Goal: Information Seeking & Learning: Learn about a topic

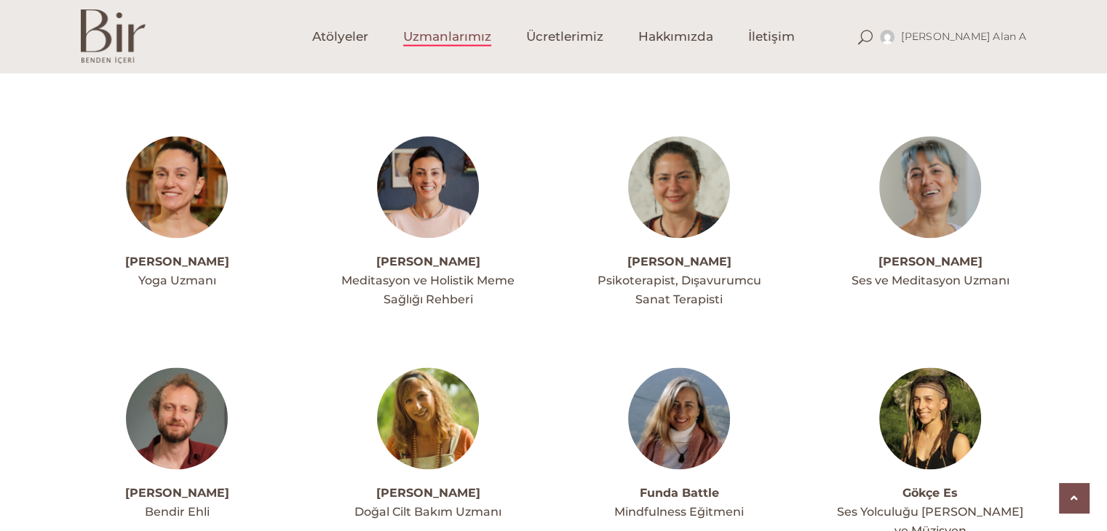
scroll to position [2042, 0]
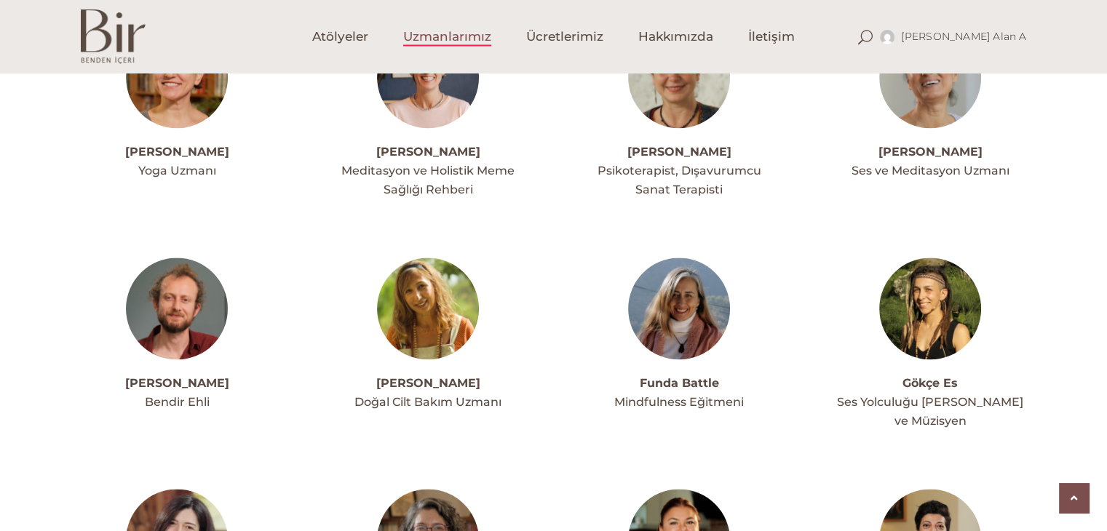
click at [218, 263] on img at bounding box center [177, 309] width 102 height 102
click at [401, 264] on img at bounding box center [428, 309] width 102 height 102
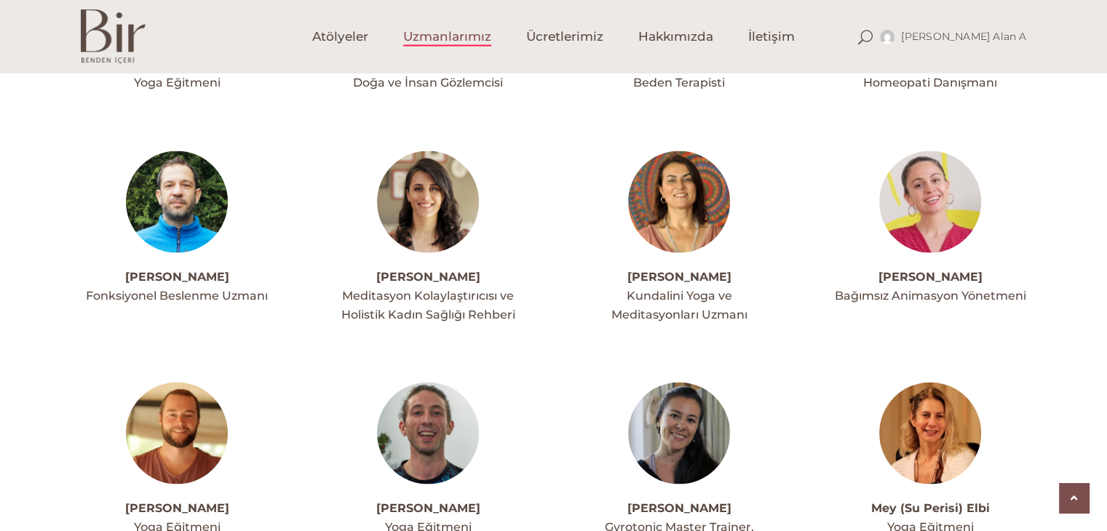
scroll to position [2770, 0]
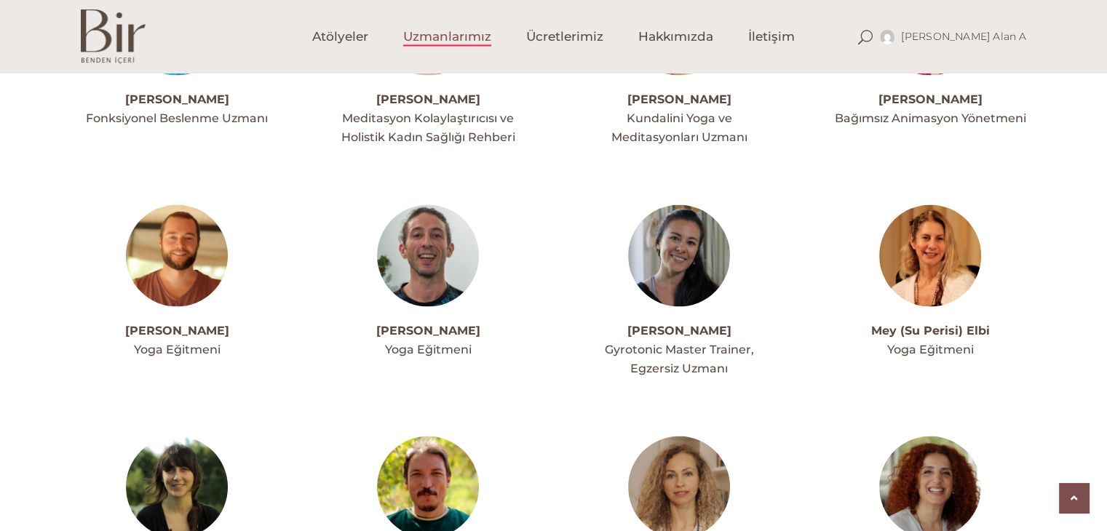
click at [163, 436] on img at bounding box center [177, 487] width 102 height 102
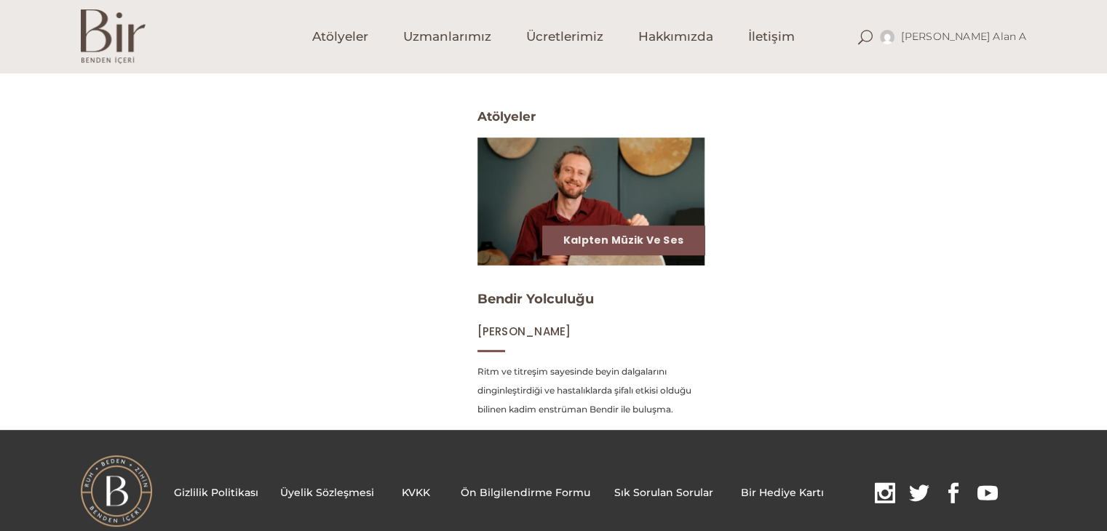
scroll to position [582, 0]
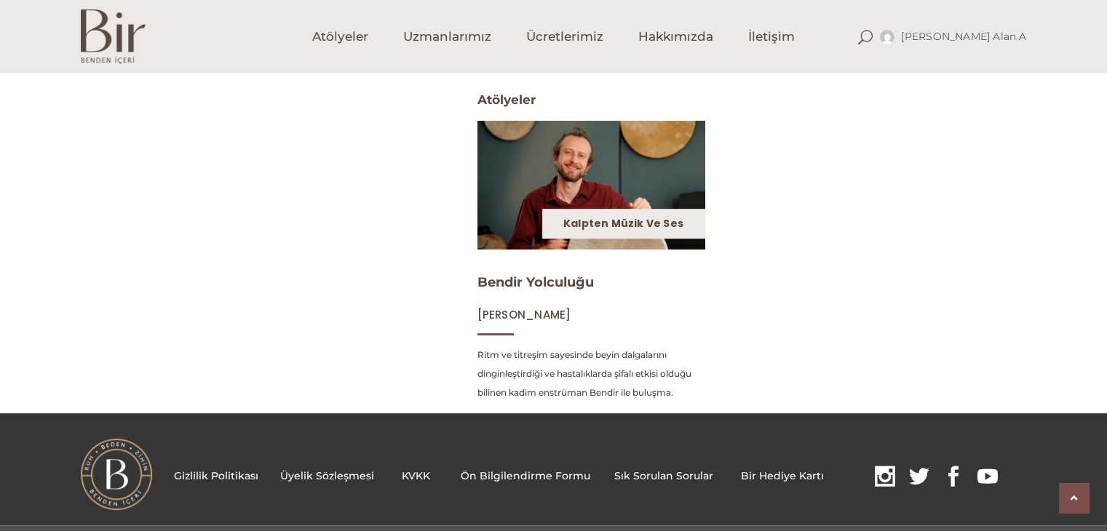
click at [678, 223] on link "Kalpten Müzik ve Ses" at bounding box center [623, 223] width 120 height 15
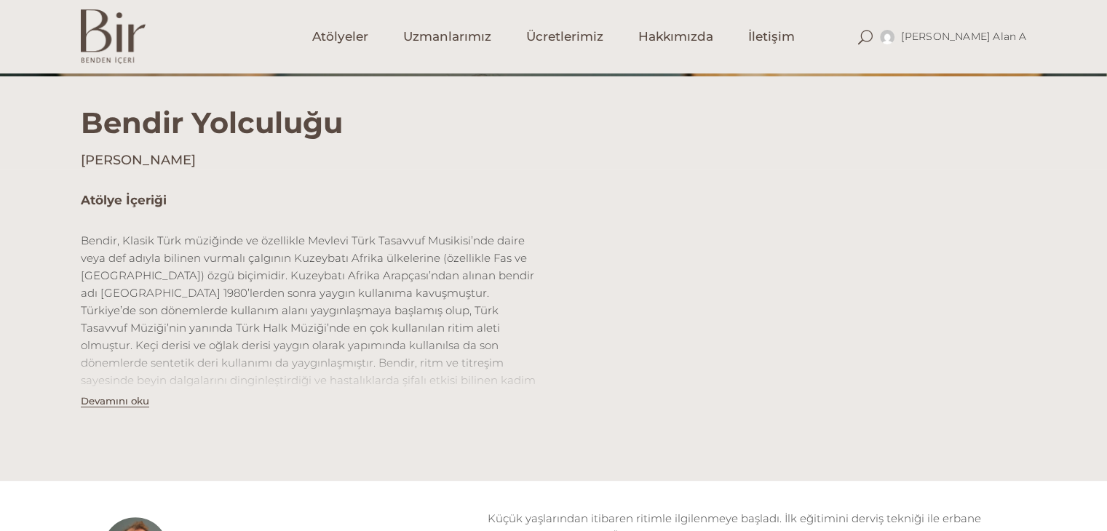
scroll to position [364, 0]
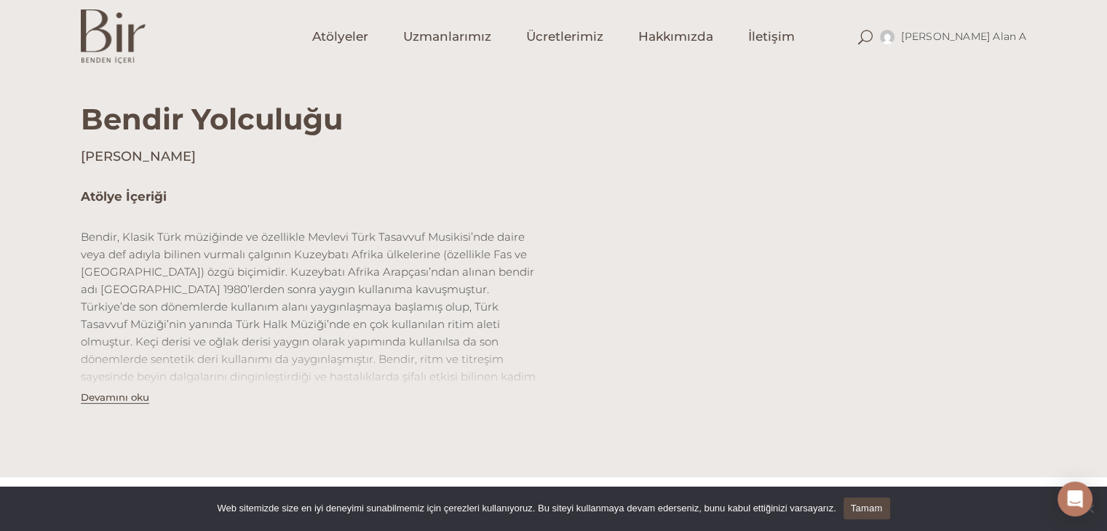
click at [687, 111] on h1 "Bendir Yolculuğu" at bounding box center [554, 105] width 946 height 64
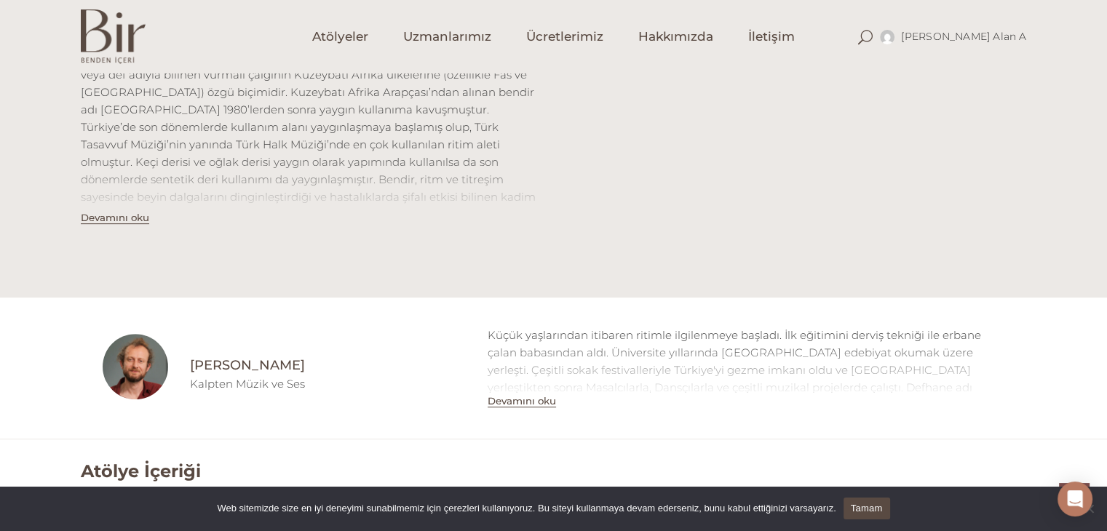
scroll to position [655, 0]
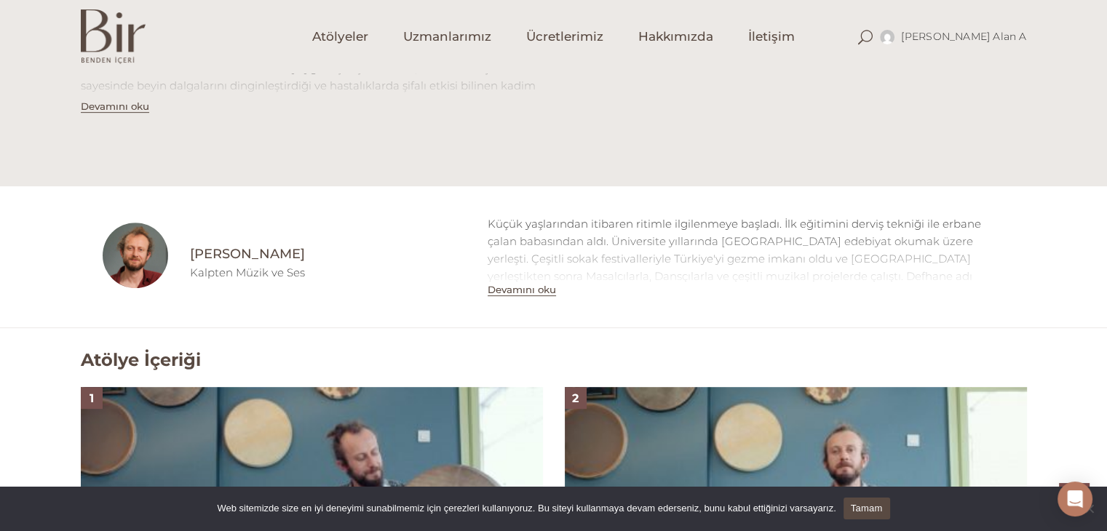
click at [512, 291] on button "Devamını oku" at bounding box center [521, 290] width 68 height 12
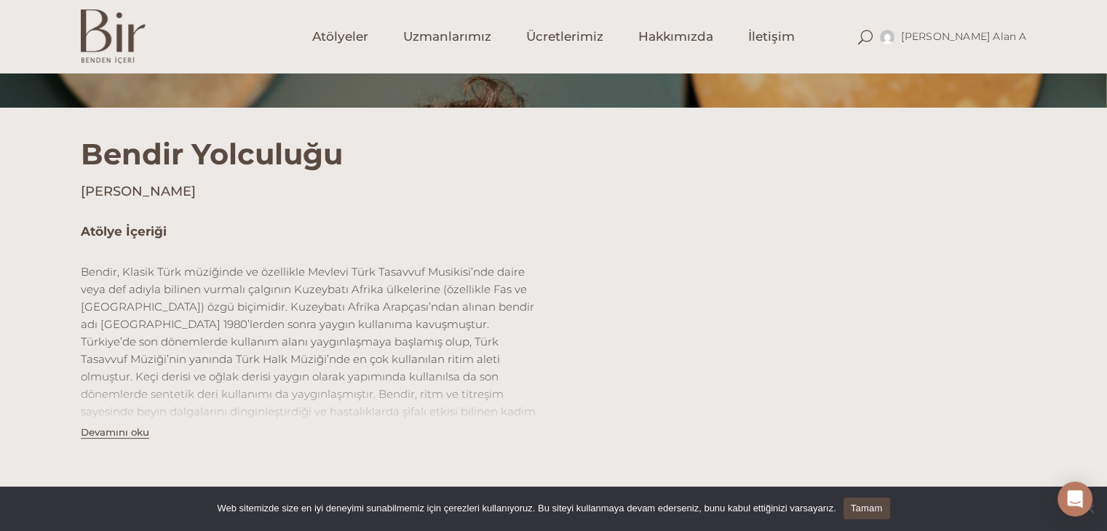
scroll to position [436, 0]
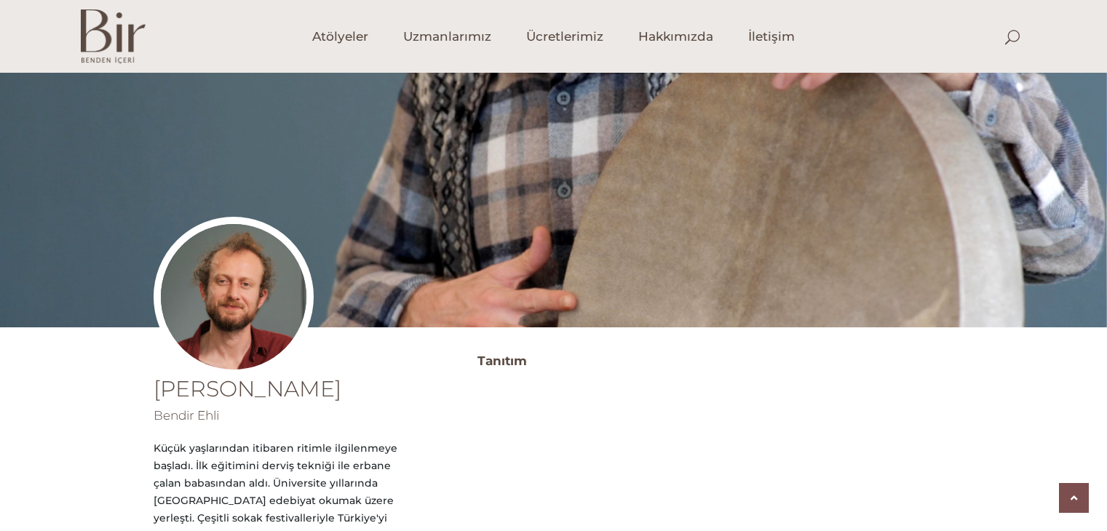
scroll to position [579, 0]
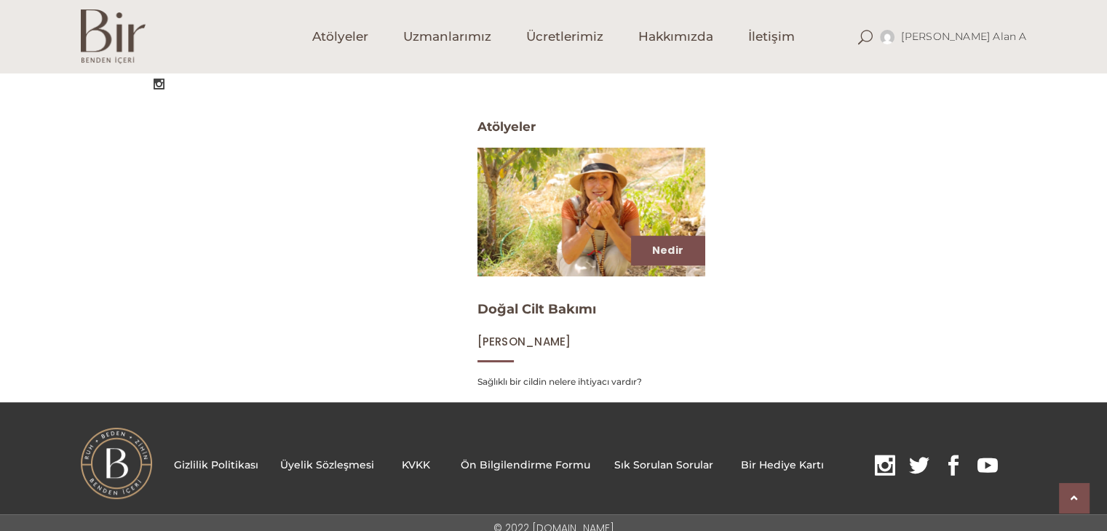
scroll to position [567, 0]
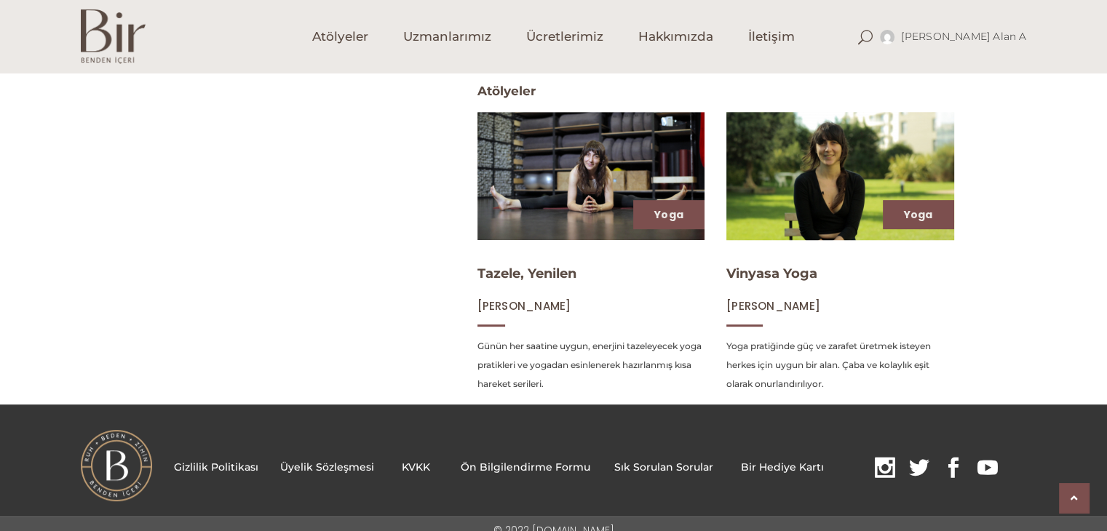
scroll to position [605, 0]
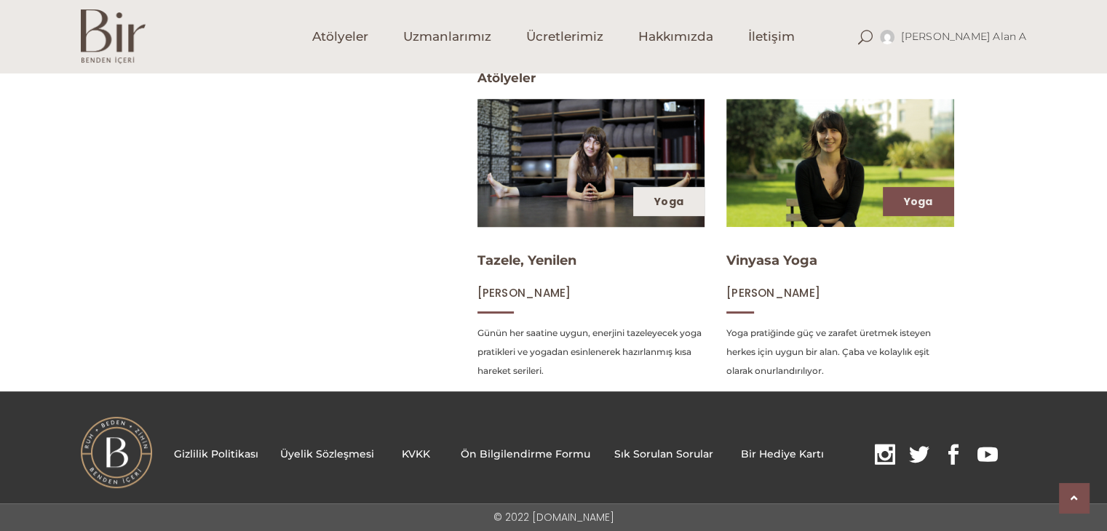
click at [655, 199] on link "Yoga" at bounding box center [668, 201] width 29 height 15
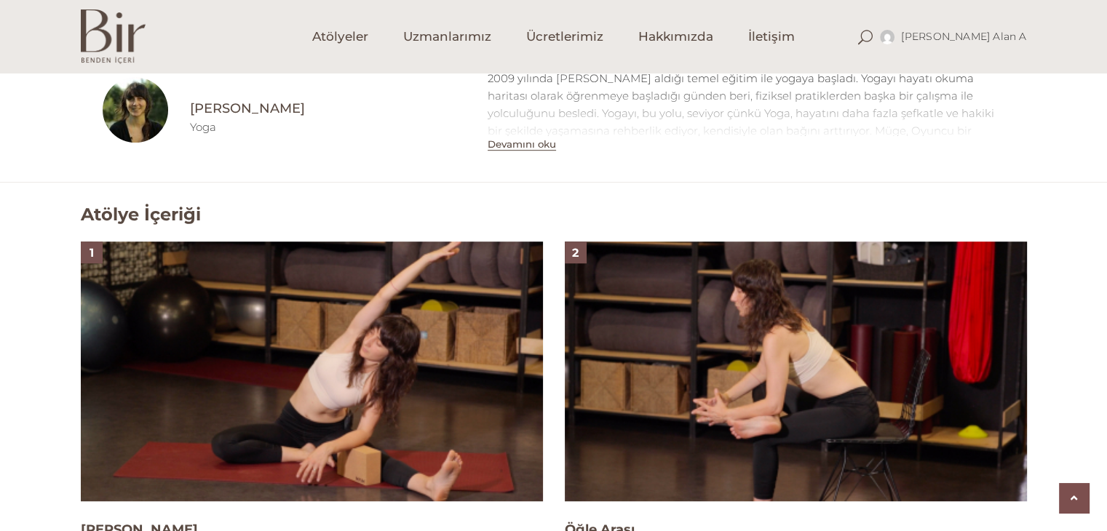
scroll to position [1091, 0]
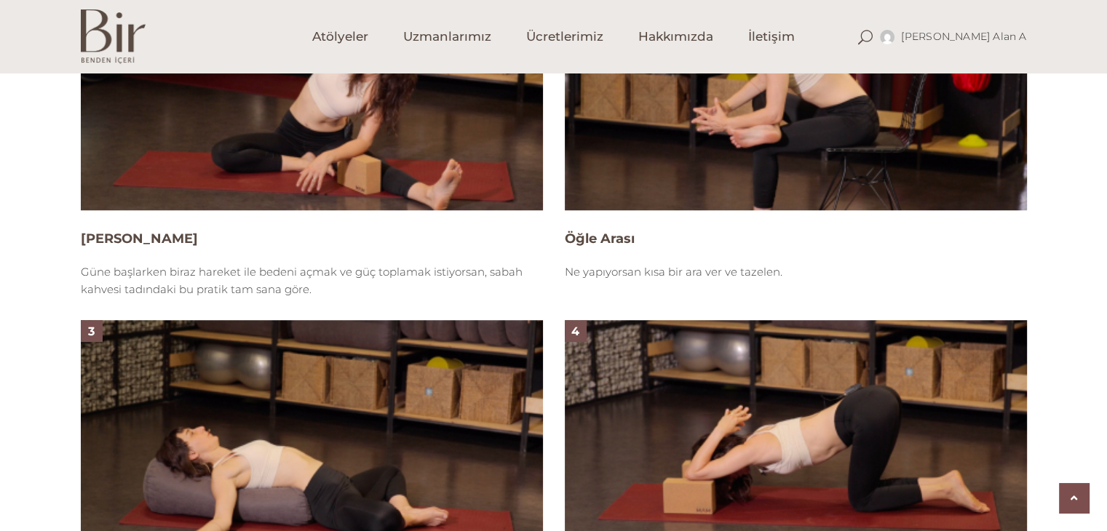
click at [358, 114] on img at bounding box center [312, 81] width 462 height 260
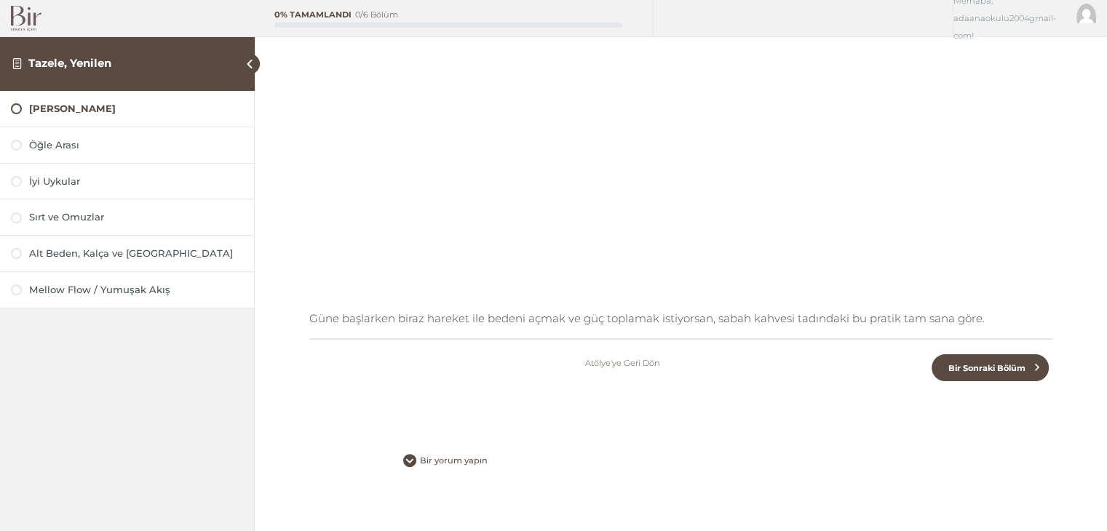
scroll to position [271, 0]
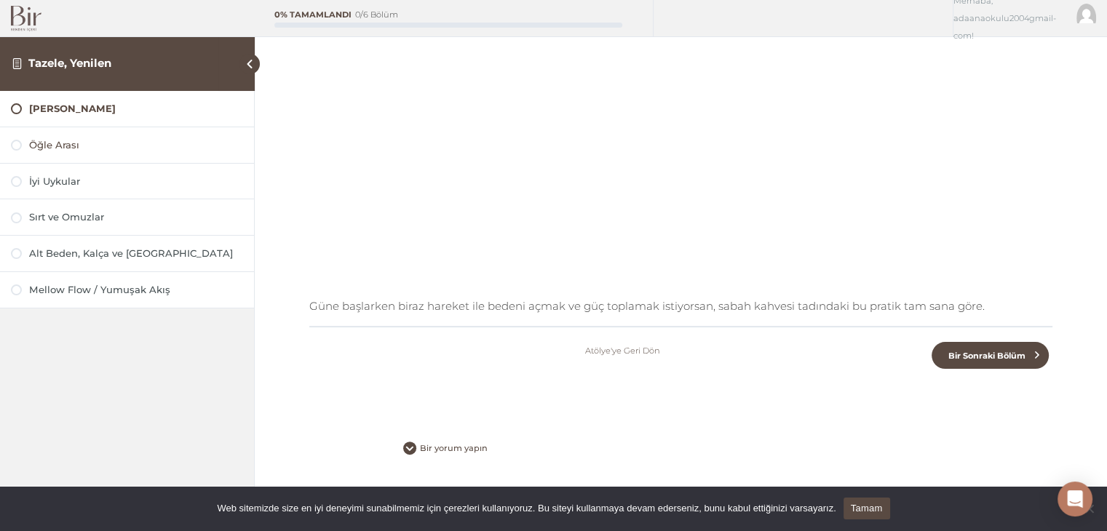
click at [55, 142] on div "Öğle Arası" at bounding box center [136, 145] width 214 height 14
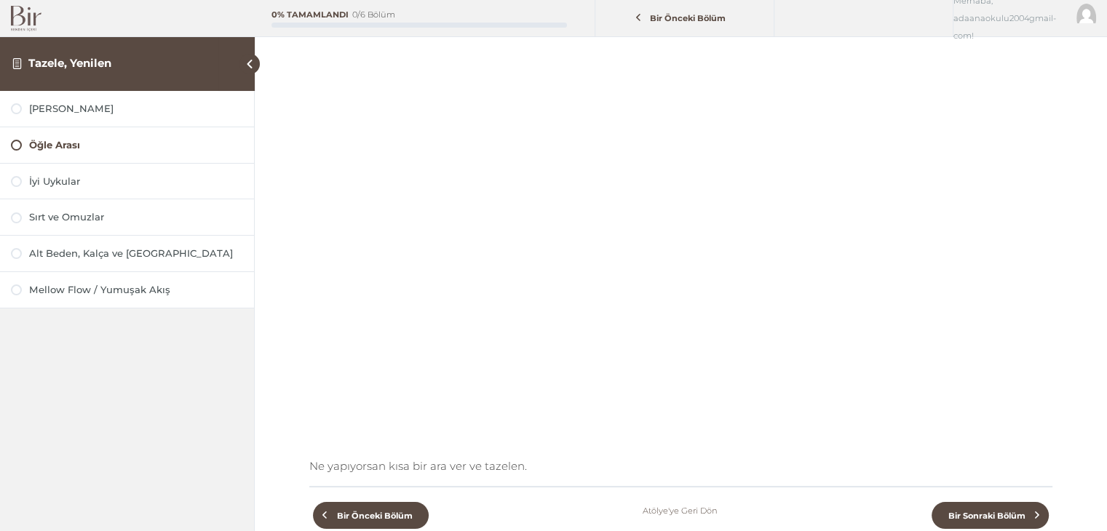
scroll to position [271, 0]
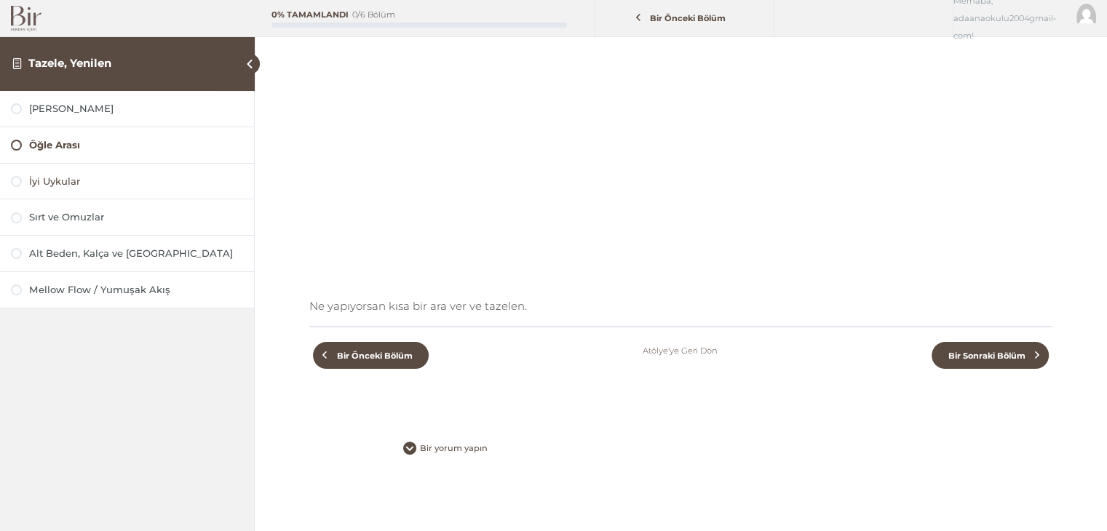
click at [17, 181] on div at bounding box center [16, 181] width 11 height 11
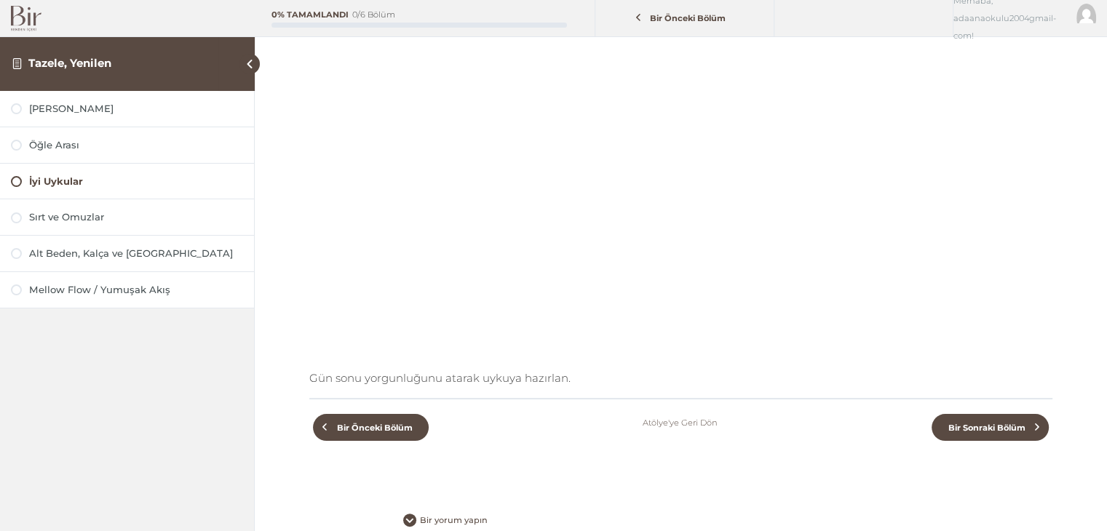
scroll to position [218, 0]
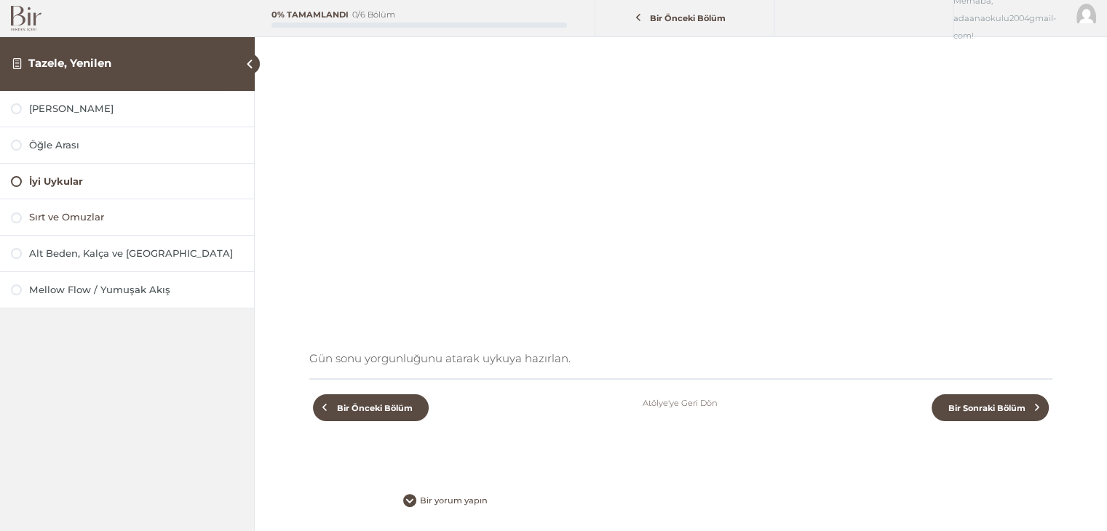
click at [15, 212] on link "Sırt ve Omuzlar" at bounding box center [127, 217] width 232 height 14
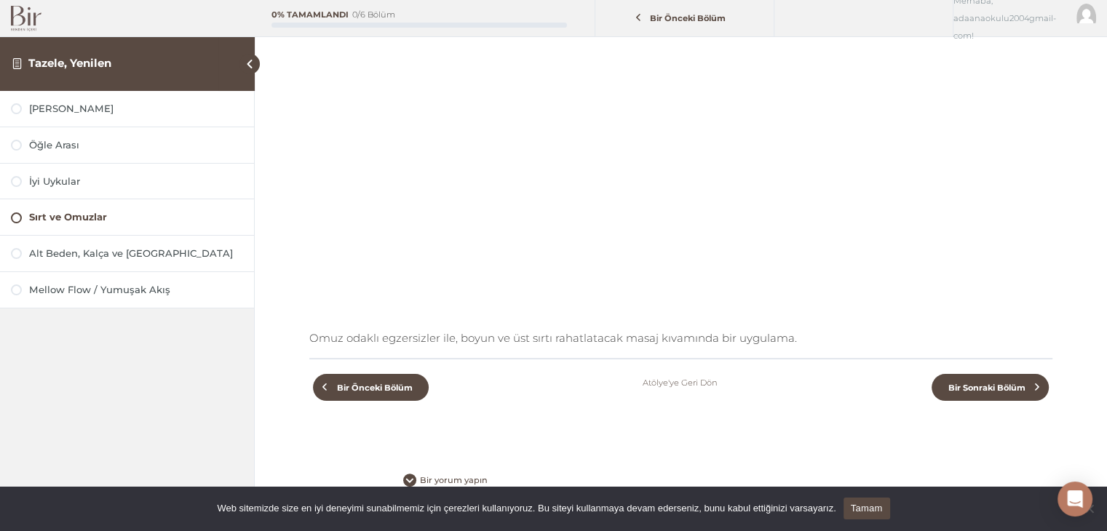
scroll to position [271, 0]
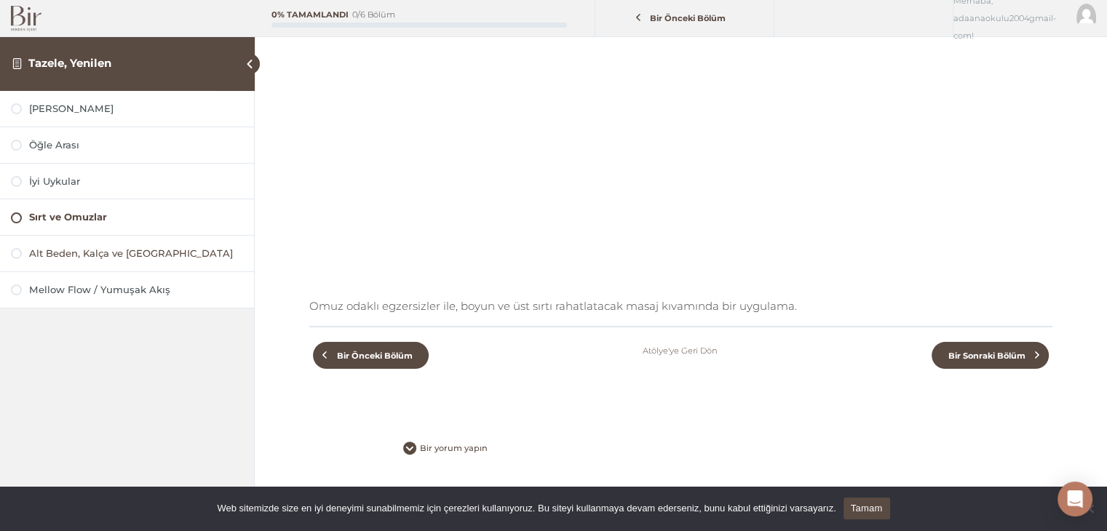
click at [18, 259] on link "Alt Beden, Kalça ve [GEOGRAPHIC_DATA]" at bounding box center [127, 254] width 232 height 14
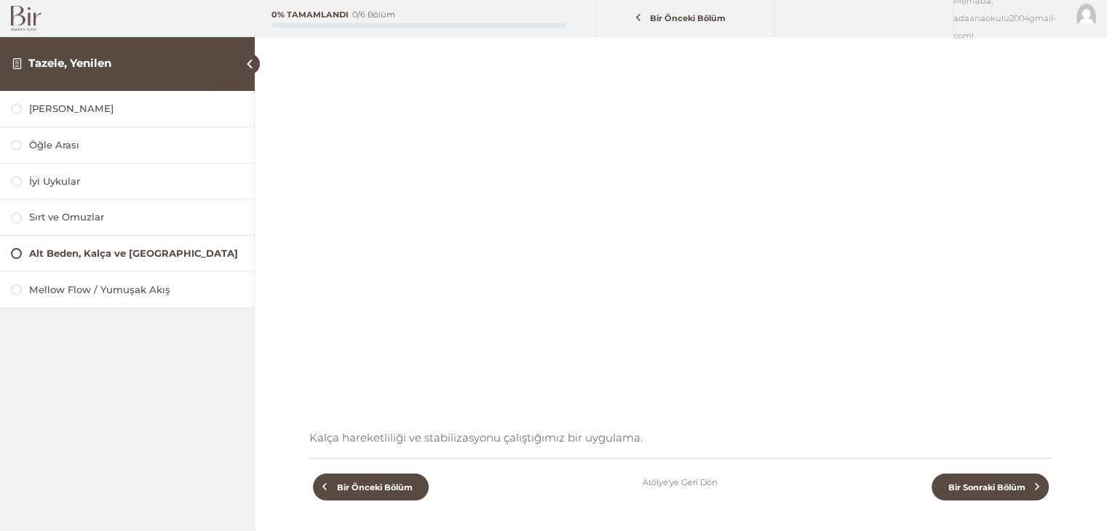
scroll to position [271, 0]
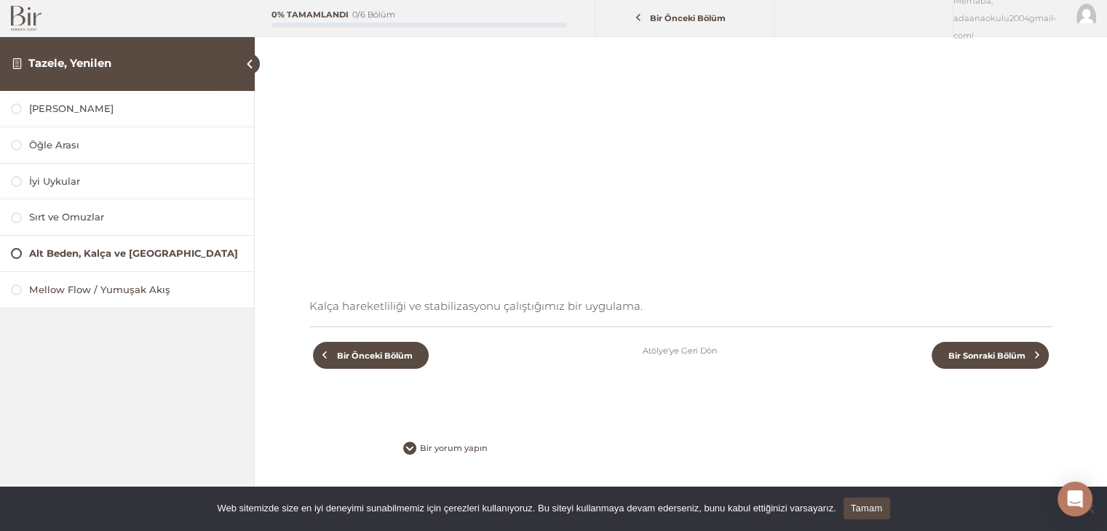
click at [20, 288] on div at bounding box center [16, 289] width 11 height 11
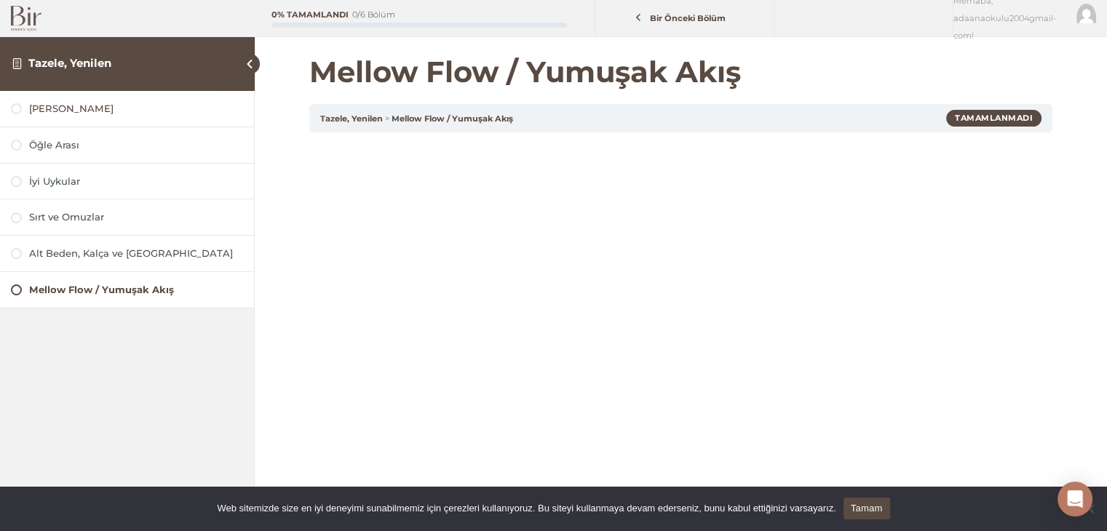
click at [15, 113] on div at bounding box center [16, 108] width 11 height 11
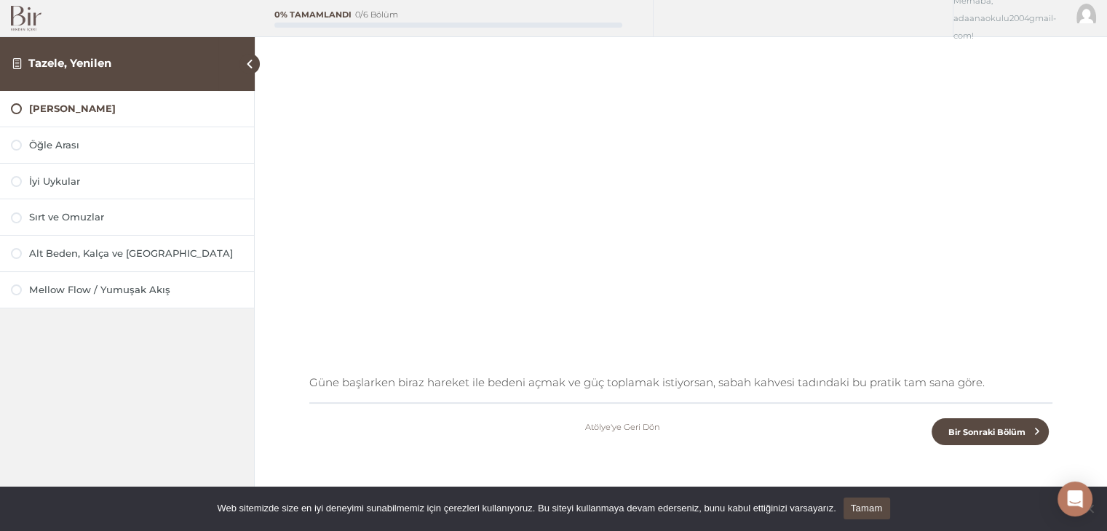
scroll to position [218, 0]
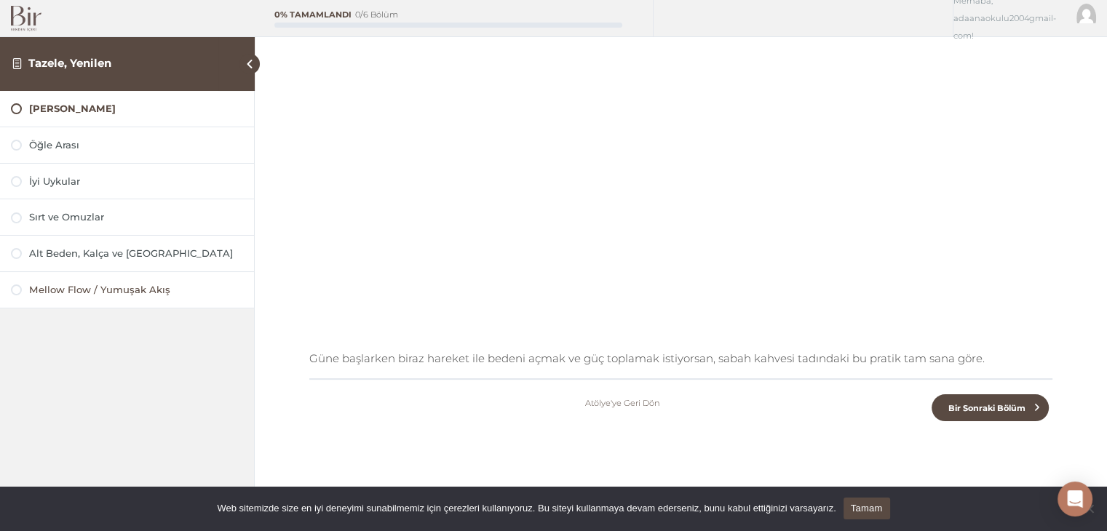
click at [71, 290] on div "Mellow Flow / Yumuşak Akış" at bounding box center [136, 290] width 214 height 14
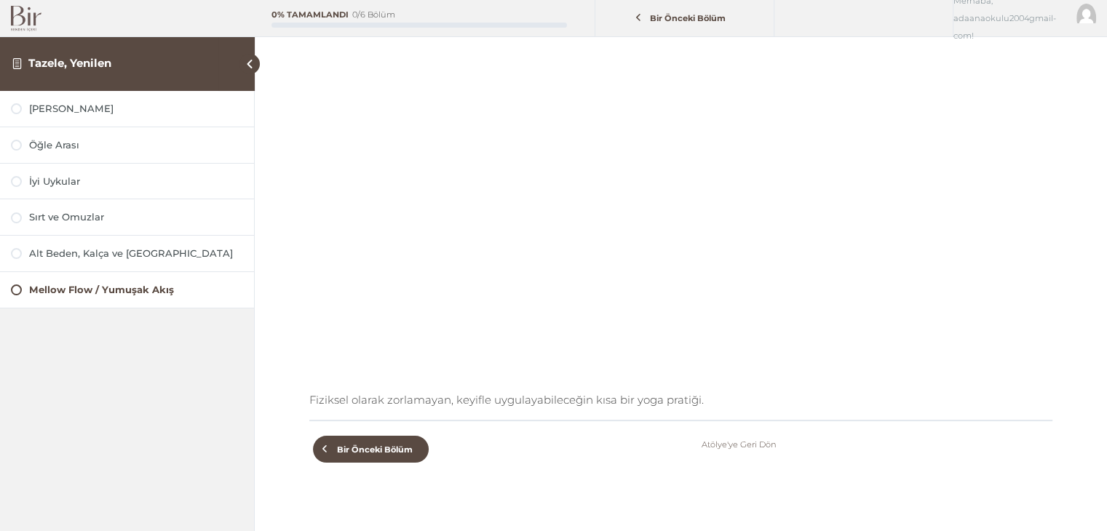
scroll to position [218, 0]
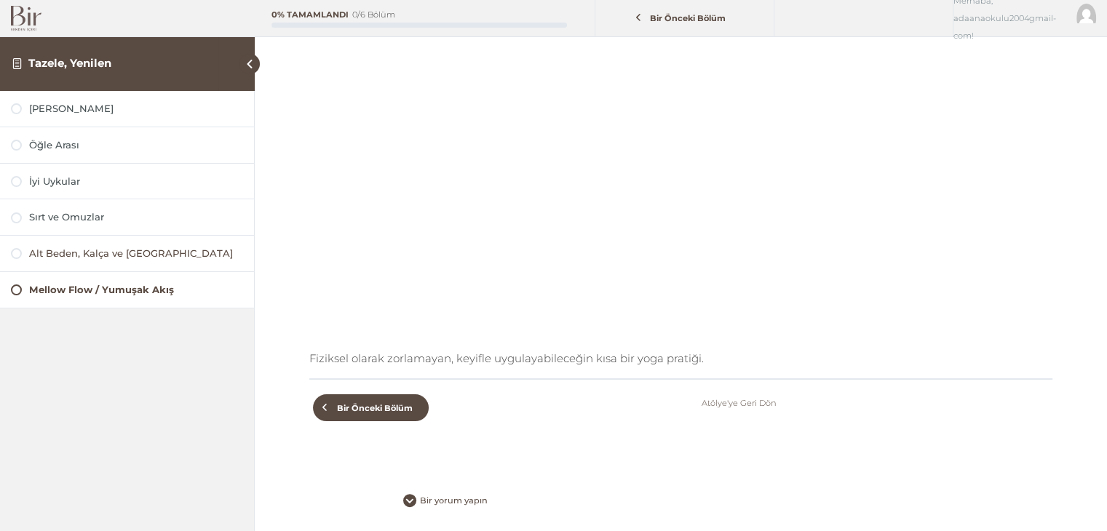
click at [14, 254] on div at bounding box center [16, 253] width 11 height 11
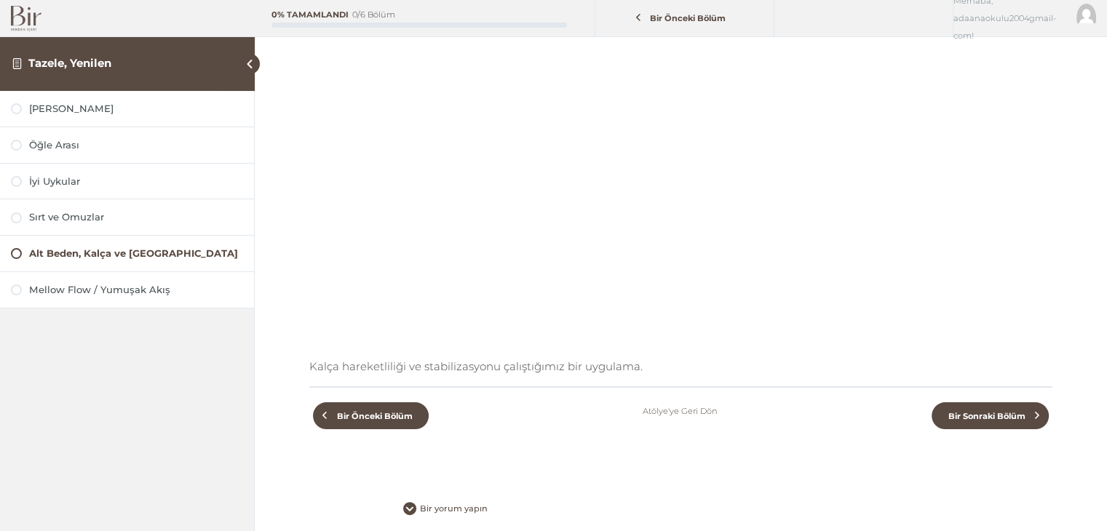
scroll to position [218, 0]
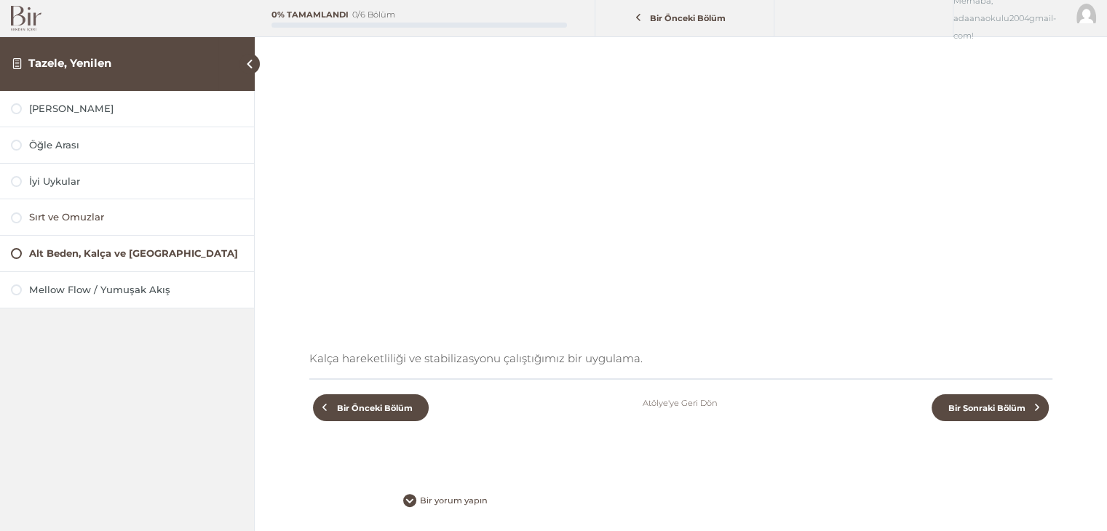
click at [19, 216] on div at bounding box center [16, 217] width 11 height 11
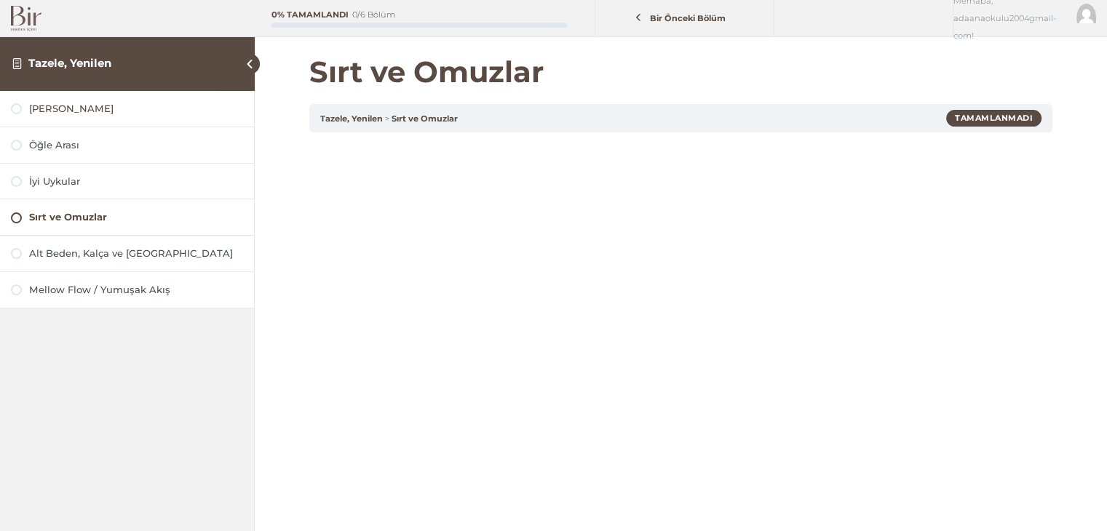
click at [47, 105] on div "[PERSON_NAME]" at bounding box center [136, 109] width 214 height 14
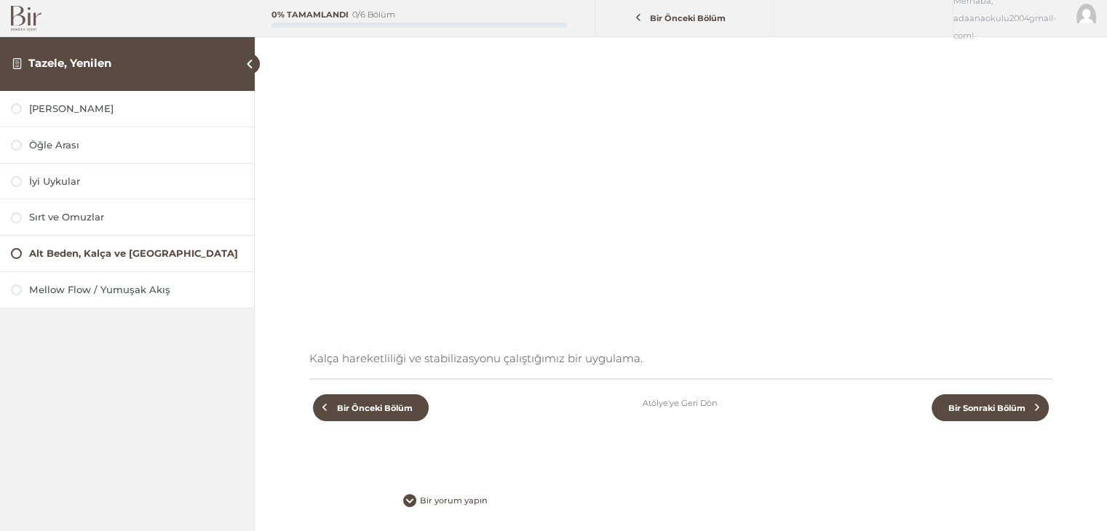
scroll to position [218, 0]
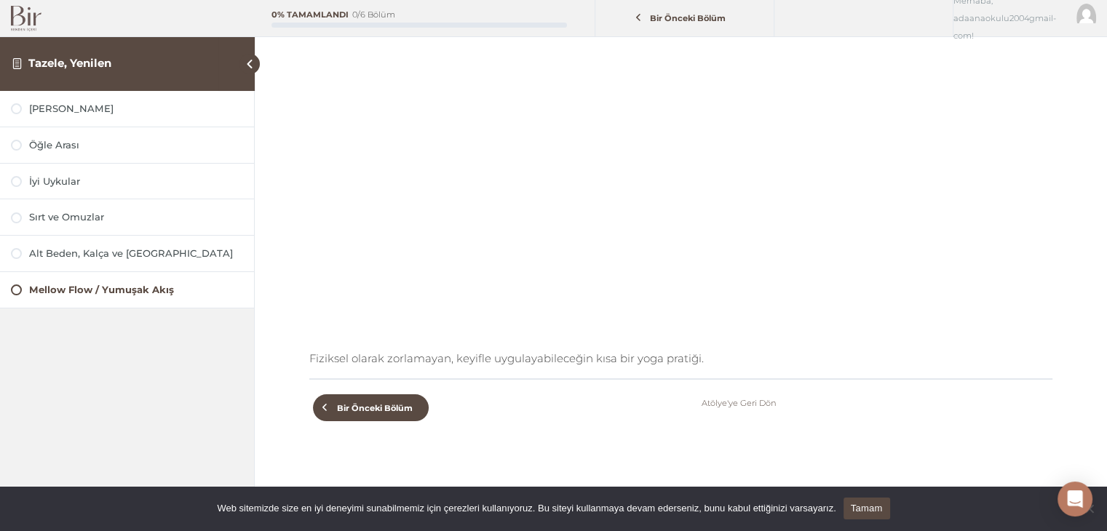
scroll to position [218, 0]
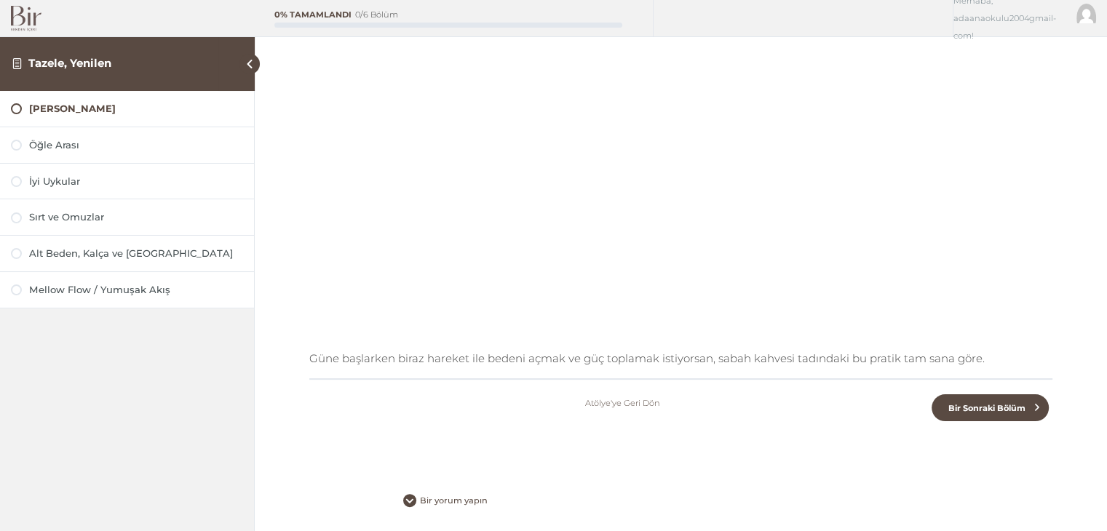
scroll to position [218, 0]
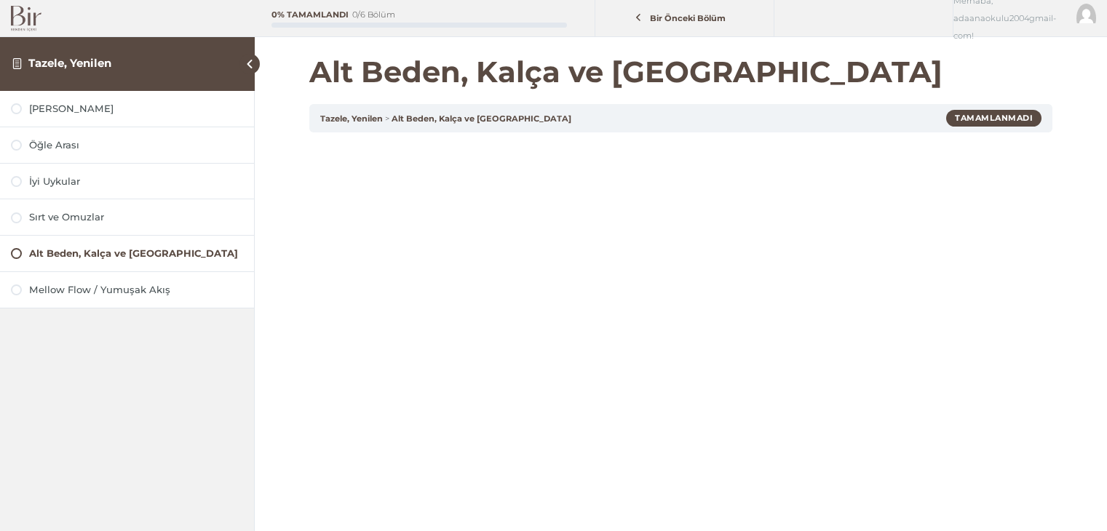
scroll to position [271, 0]
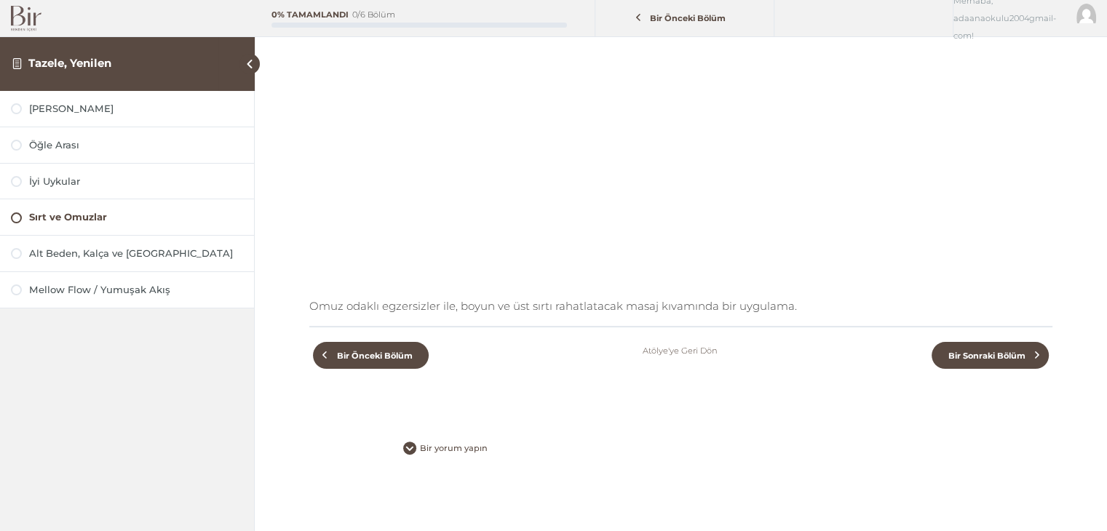
scroll to position [271, 0]
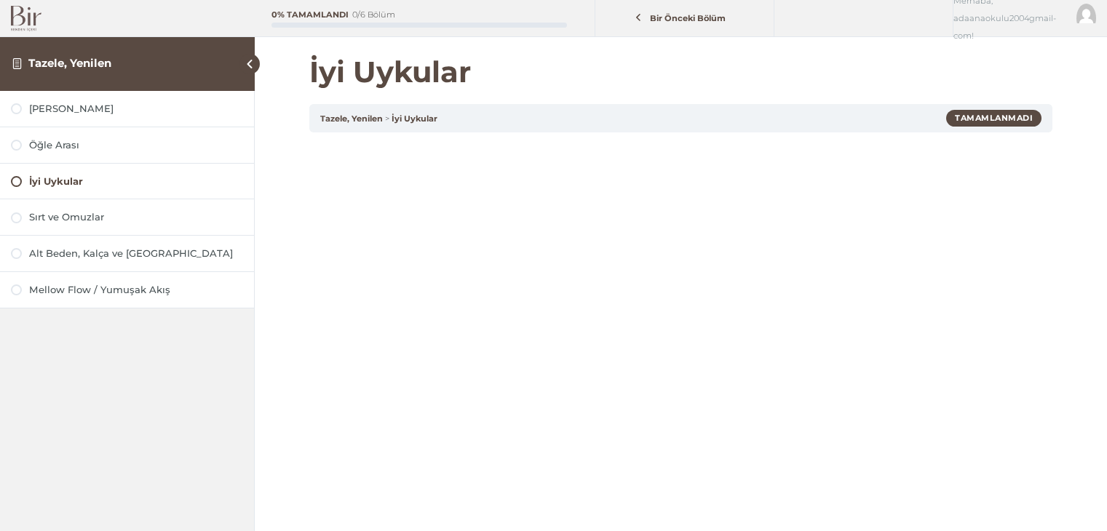
scroll to position [218, 0]
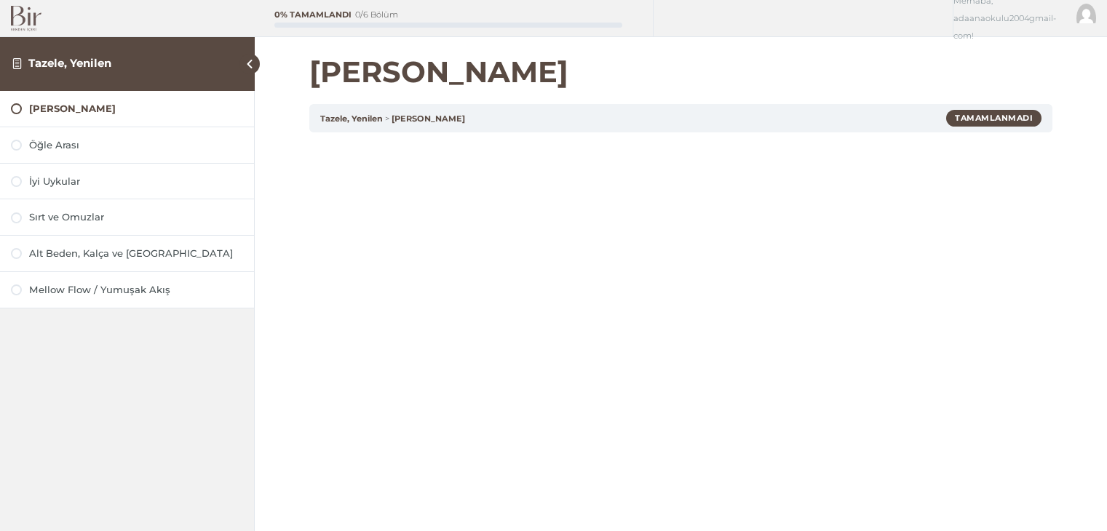
scroll to position [271, 0]
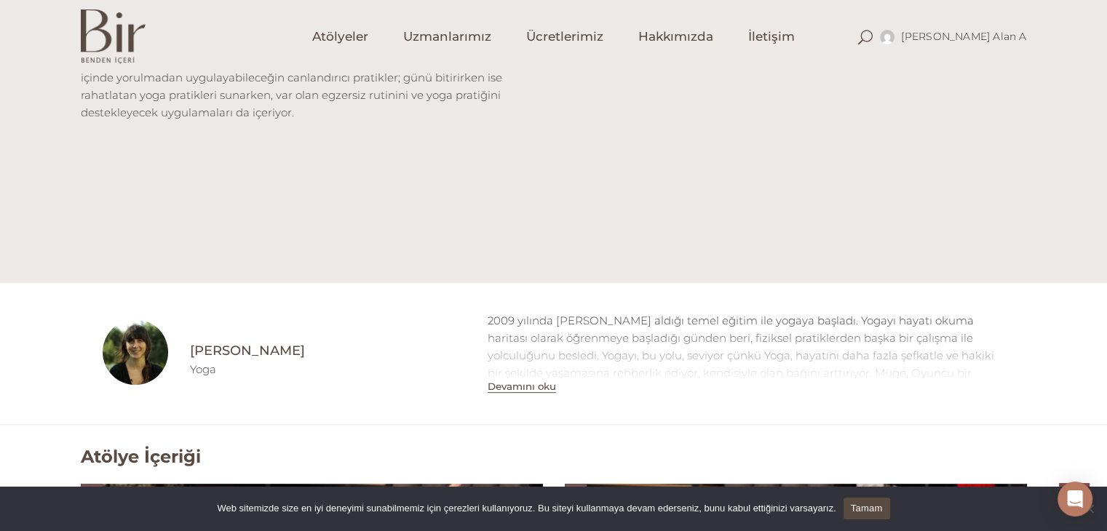
scroll to position [509, 0]
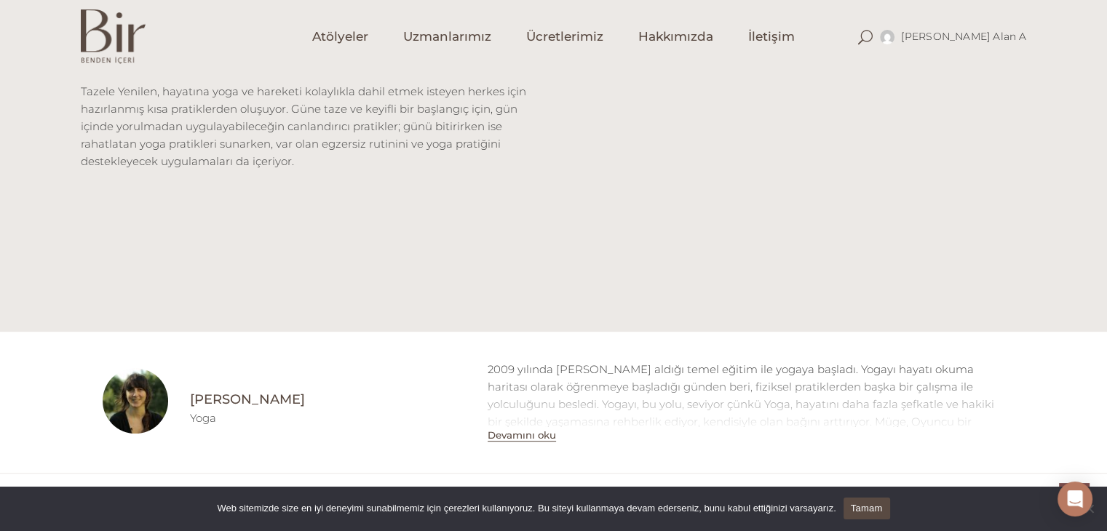
click at [538, 437] on button "Devamını oku" at bounding box center [521, 435] width 68 height 12
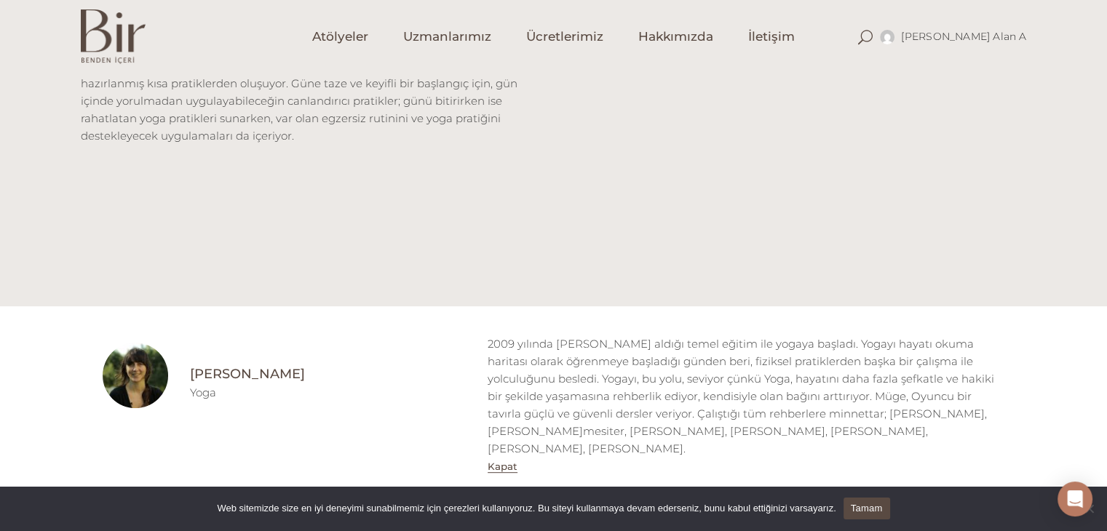
scroll to position [436, 0]
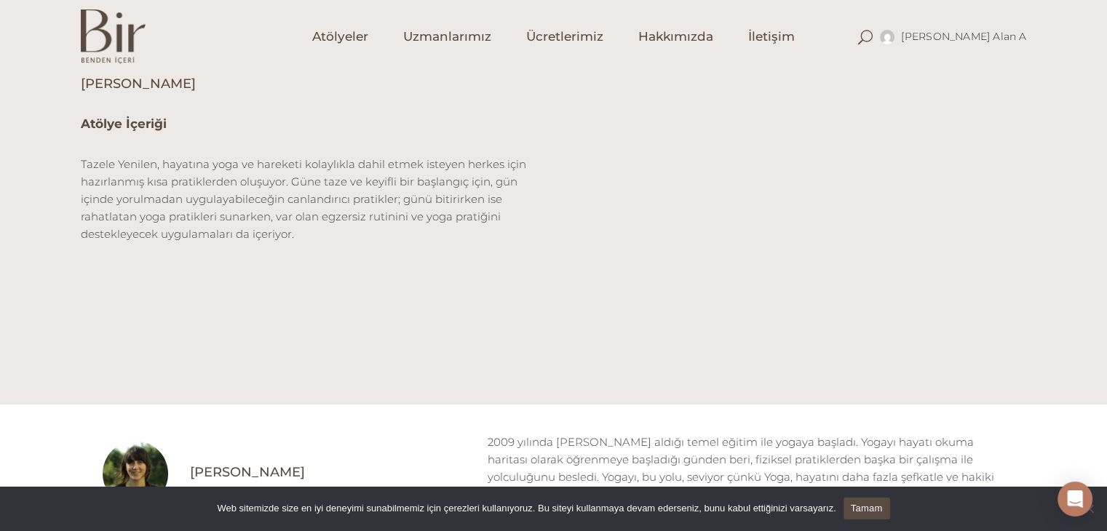
click at [258, 197] on p "Tazele Yenilen, hayatına yoga ve hareketi kolaylıkla dahil etmek isteyen herkes…" at bounding box center [312, 199] width 462 height 87
click at [349, 202] on p "Tazele Yenilen, hayatına yoga ve hareketi kolaylıkla dahil etmek isteyen herkes…" at bounding box center [312, 199] width 462 height 87
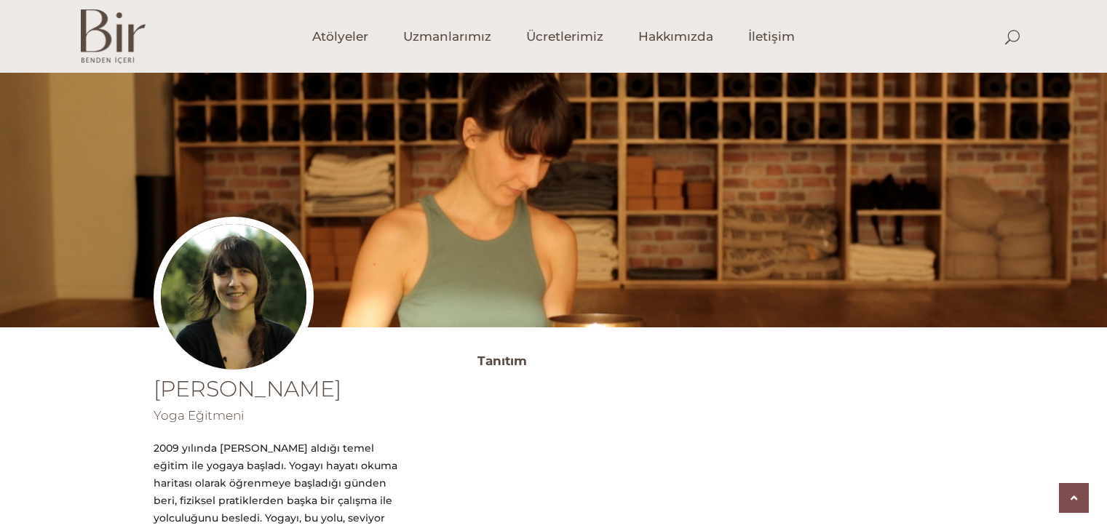
scroll to position [602, 0]
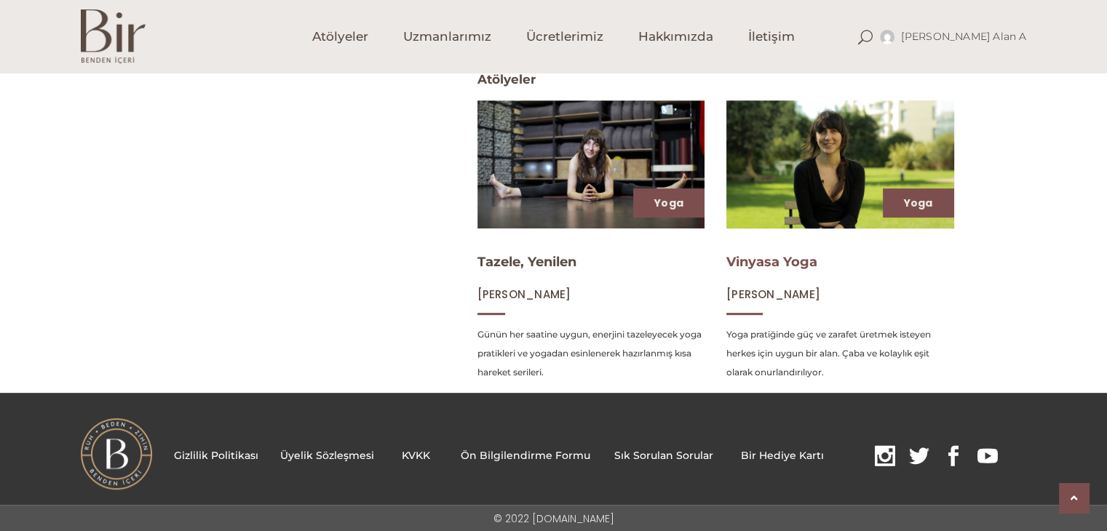
click at [786, 262] on link "Vinyasa Yoga" at bounding box center [771, 262] width 91 height 16
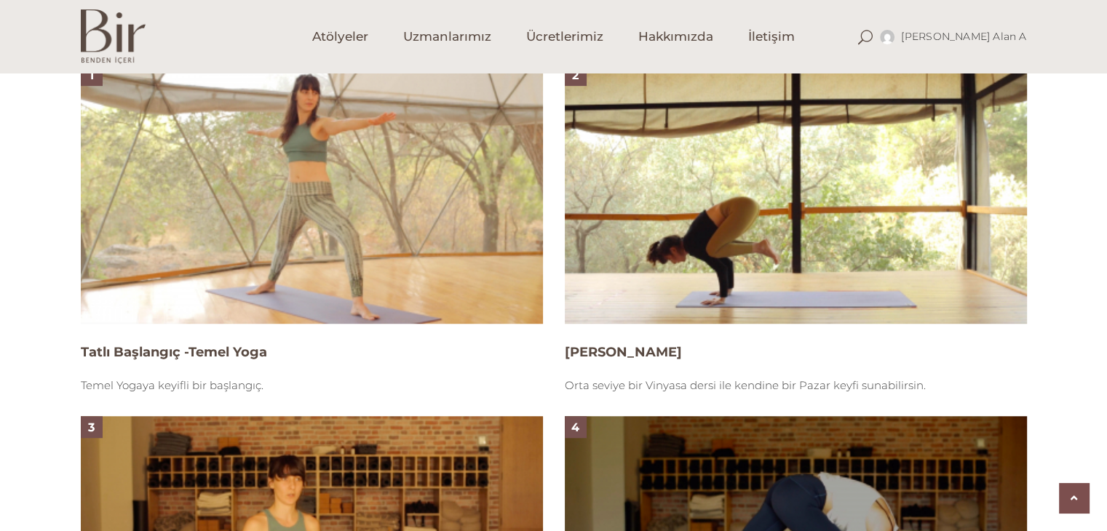
scroll to position [1018, 0]
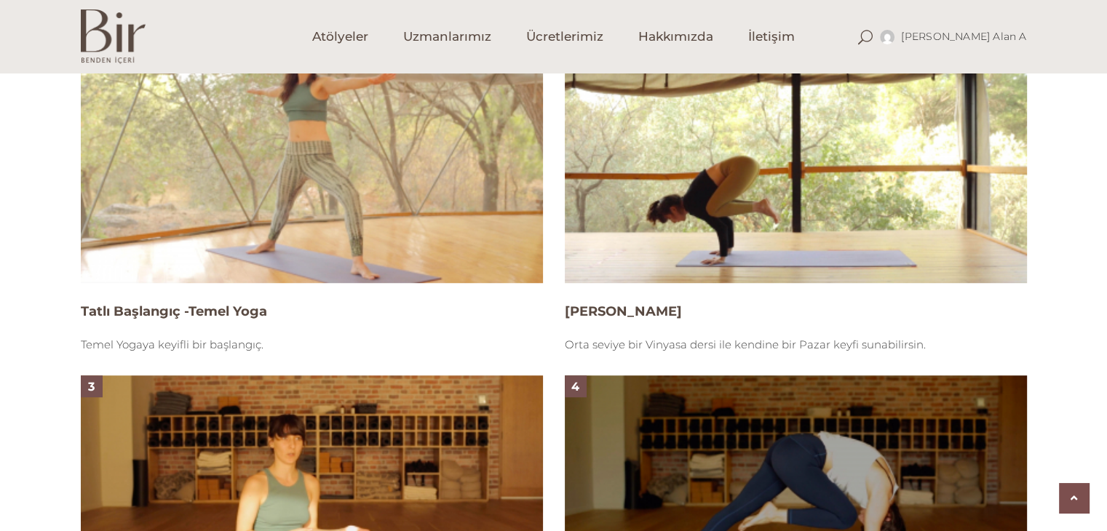
click at [404, 168] on img at bounding box center [312, 153] width 462 height 260
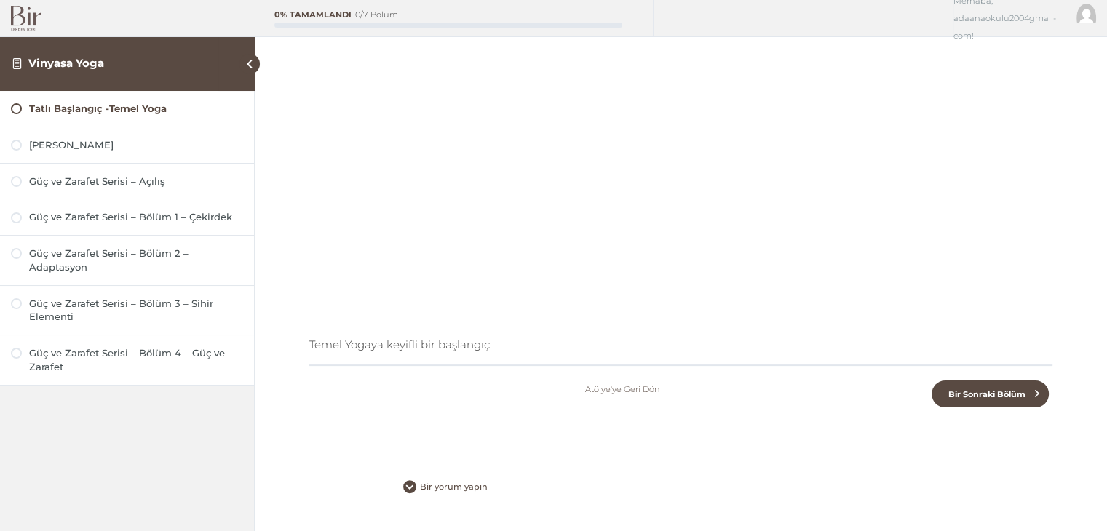
scroll to position [271, 0]
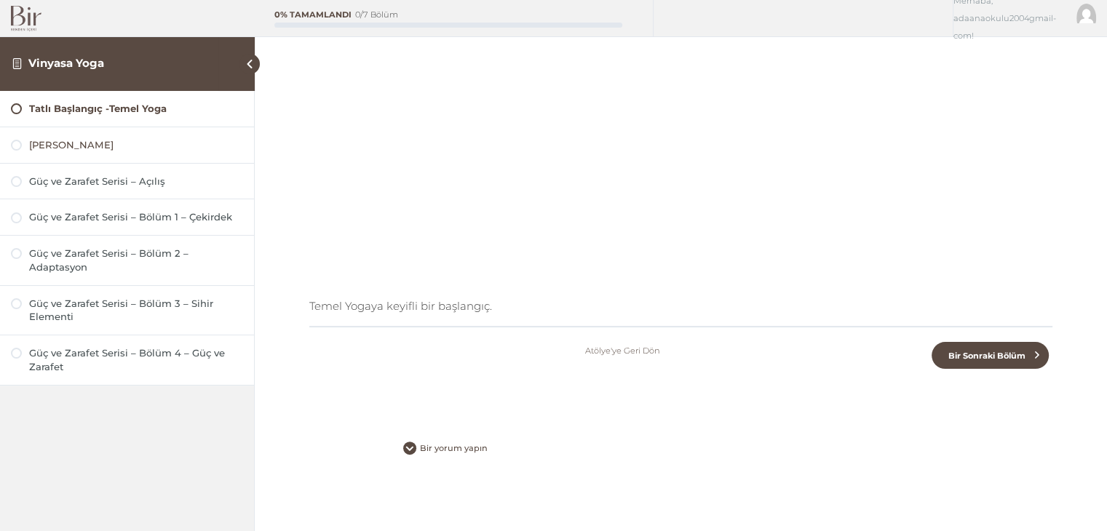
click at [15, 140] on div at bounding box center [16, 145] width 11 height 11
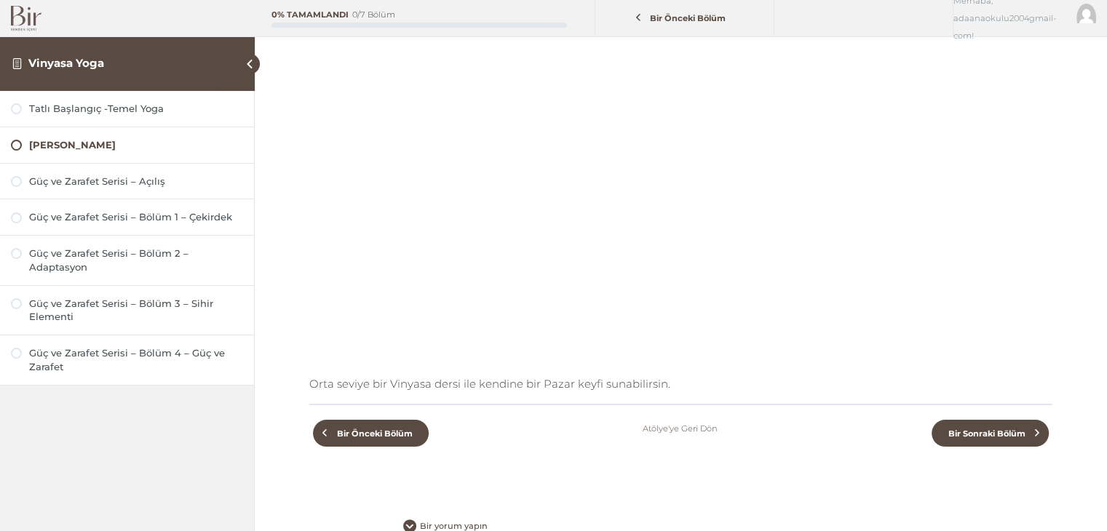
scroll to position [271, 0]
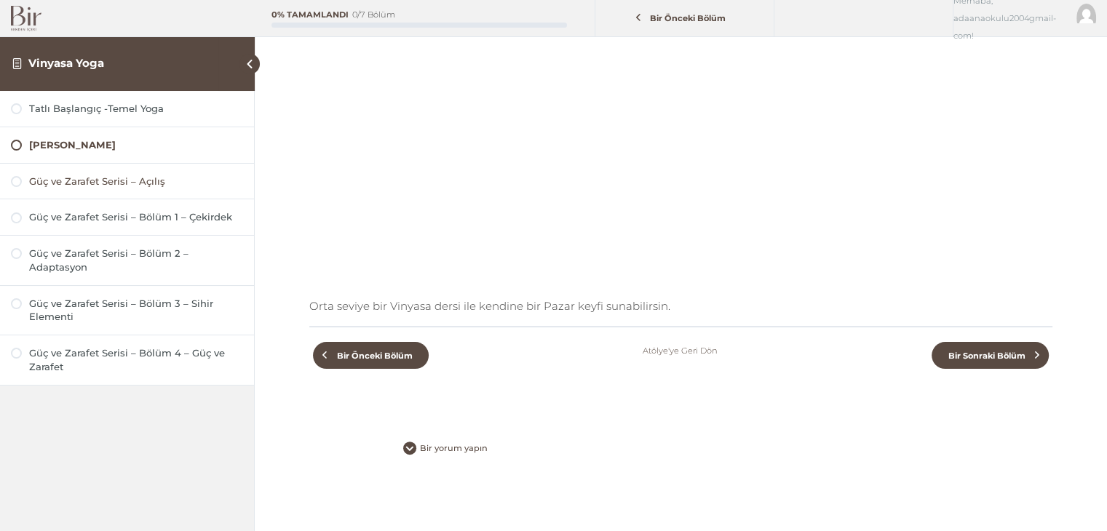
click at [15, 182] on div at bounding box center [16, 181] width 11 height 11
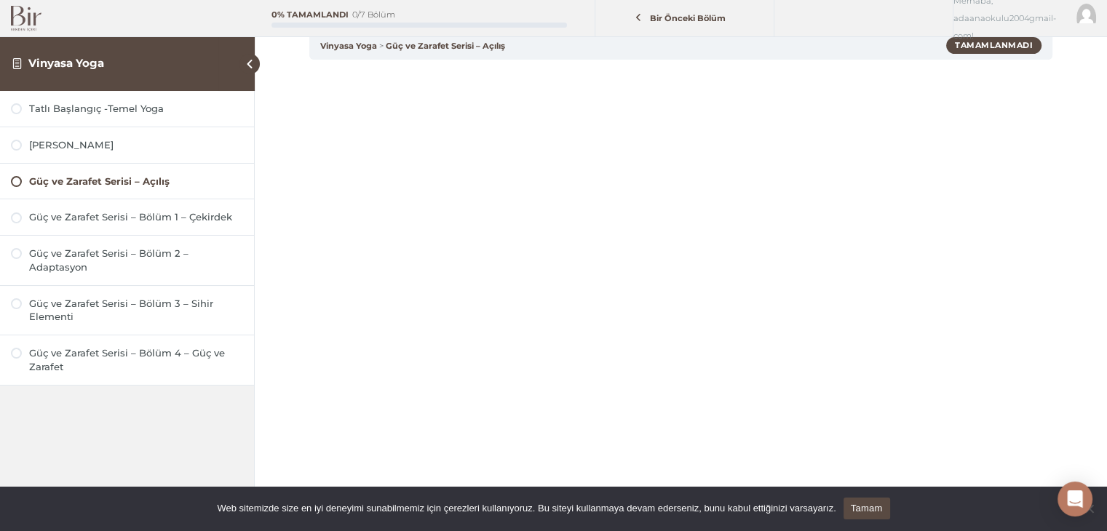
scroll to position [271, 0]
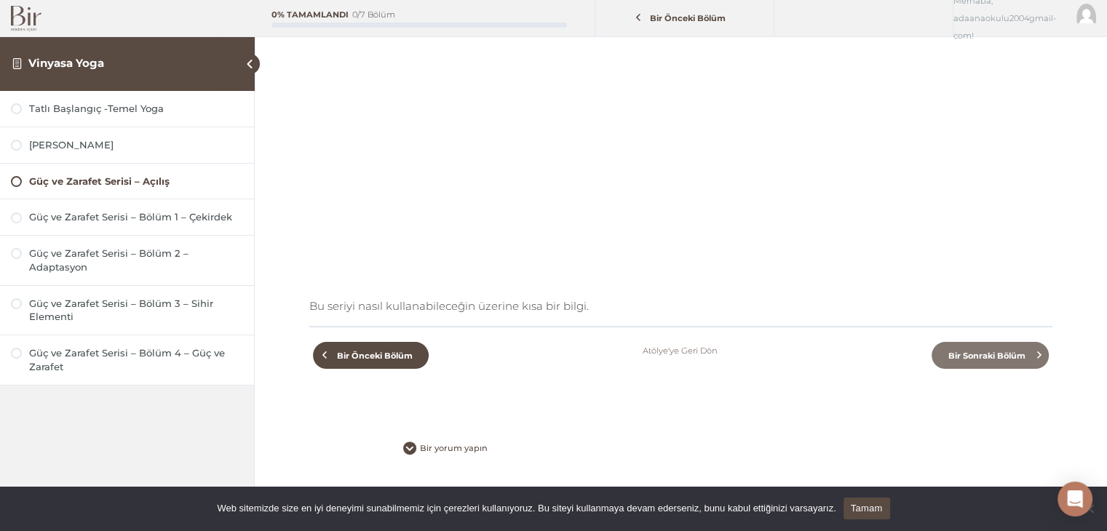
click at [977, 352] on span "Bir Sonraki Bölüm" at bounding box center [986, 356] width 94 height 10
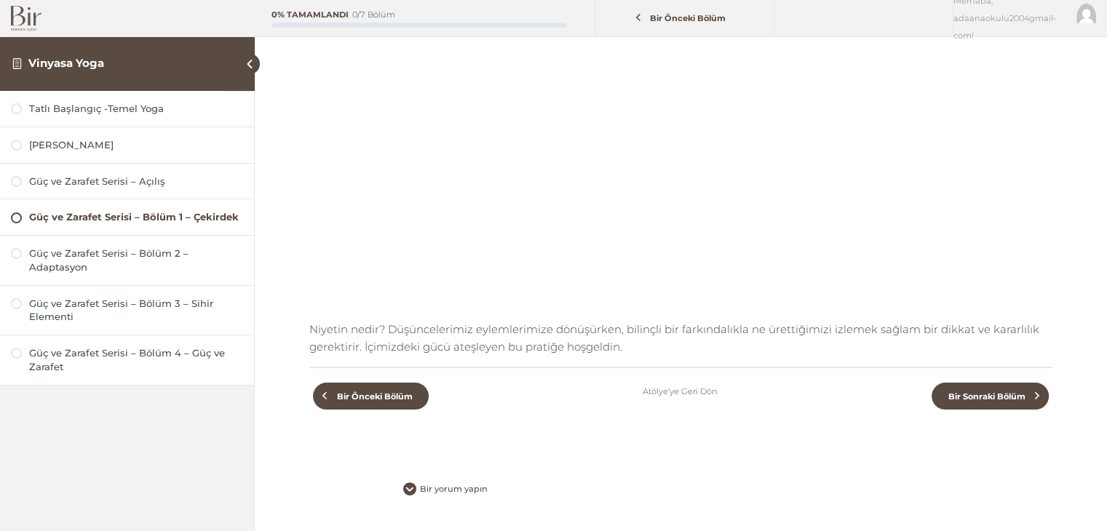
scroll to position [288, 0]
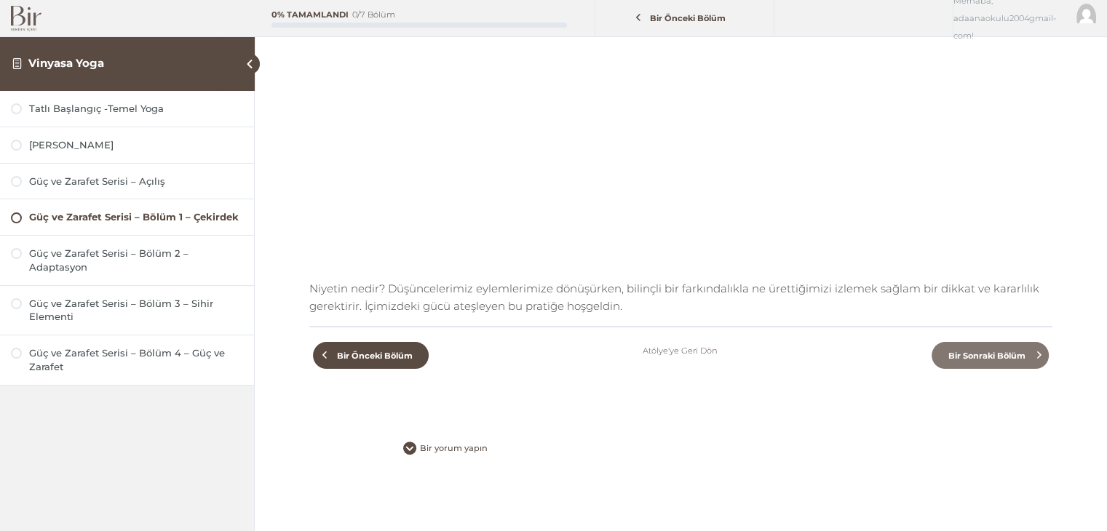
click at [1003, 352] on span "Bir Sonraki Bölüm" at bounding box center [986, 356] width 94 height 10
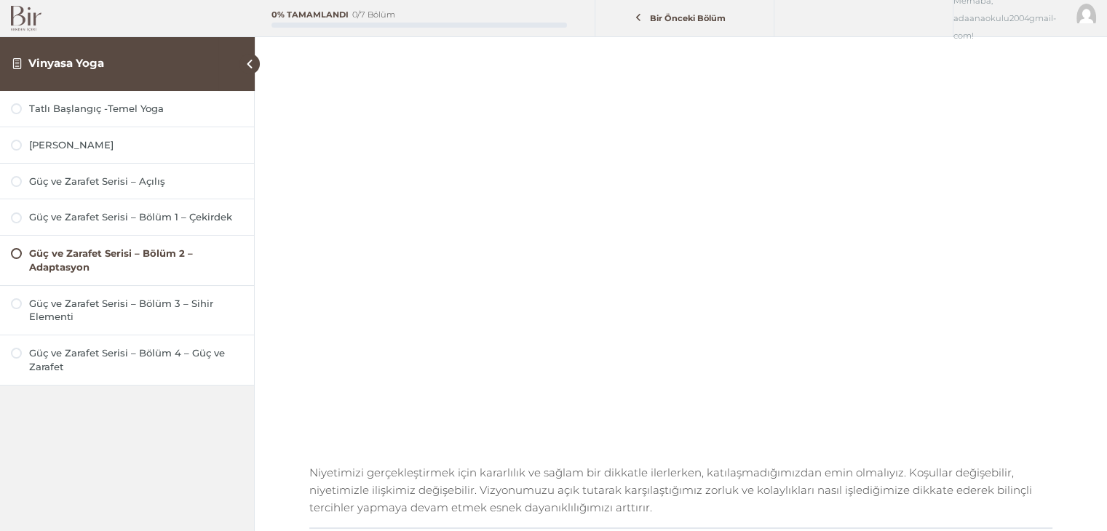
scroll to position [291, 0]
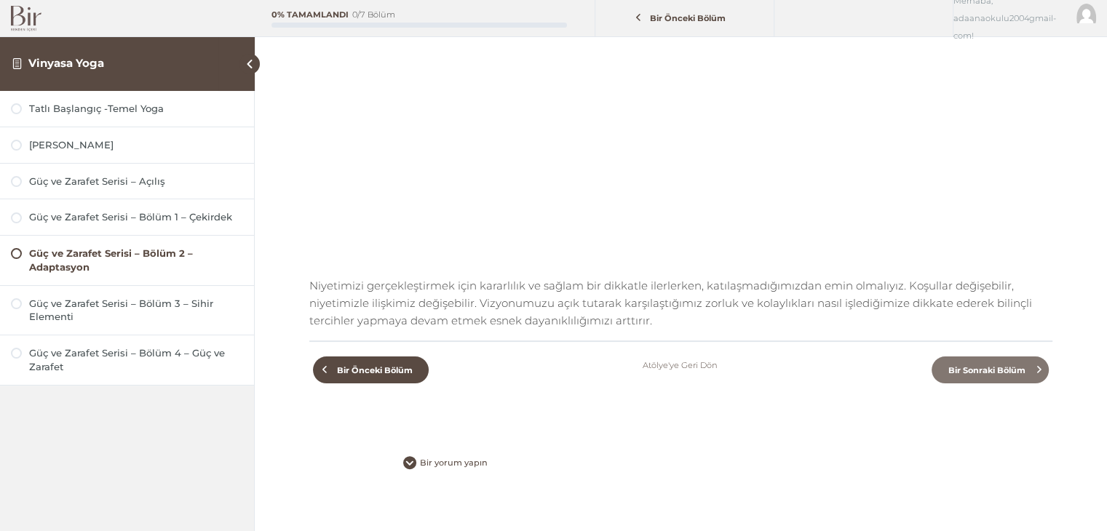
click at [1018, 370] on span "Bir Sonraki Bölüm" at bounding box center [986, 370] width 94 height 10
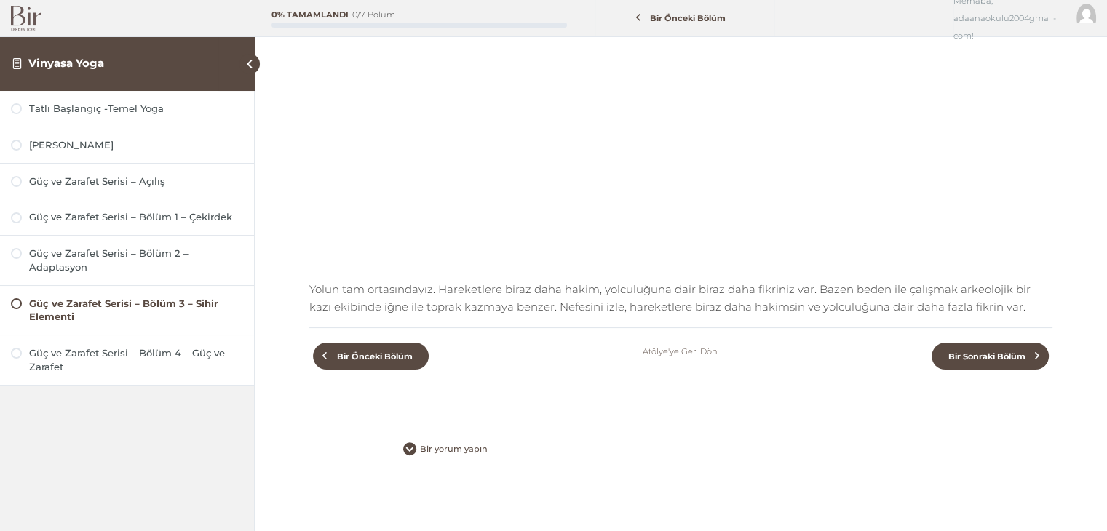
scroll to position [288, 0]
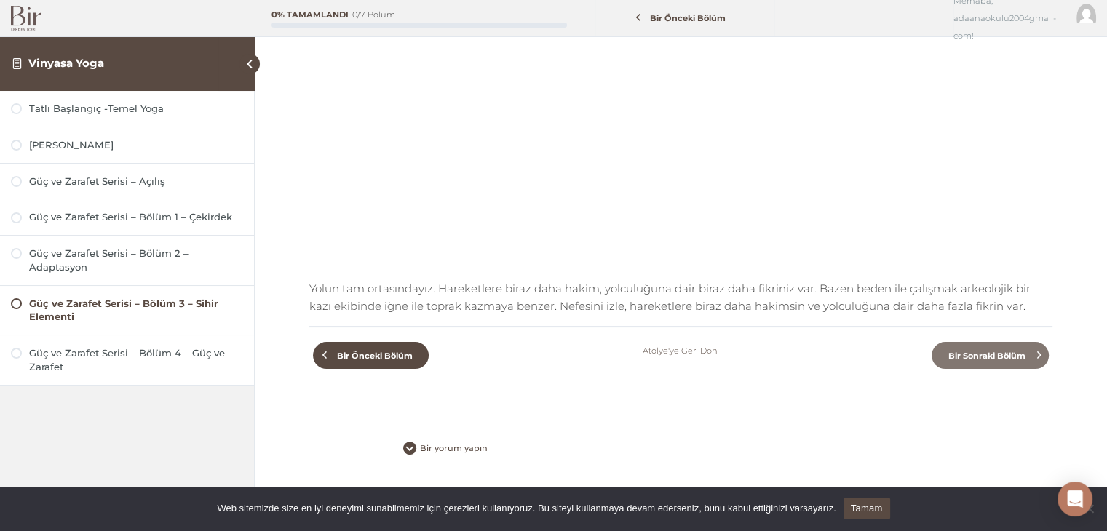
click at [1005, 356] on span "Bir Sonraki Bölüm" at bounding box center [986, 356] width 94 height 10
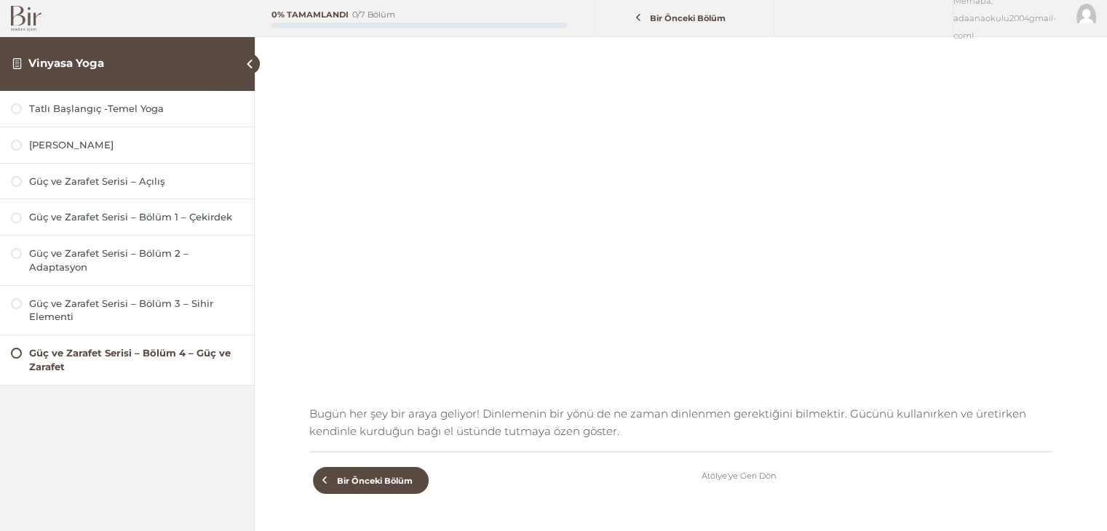
scroll to position [218, 0]
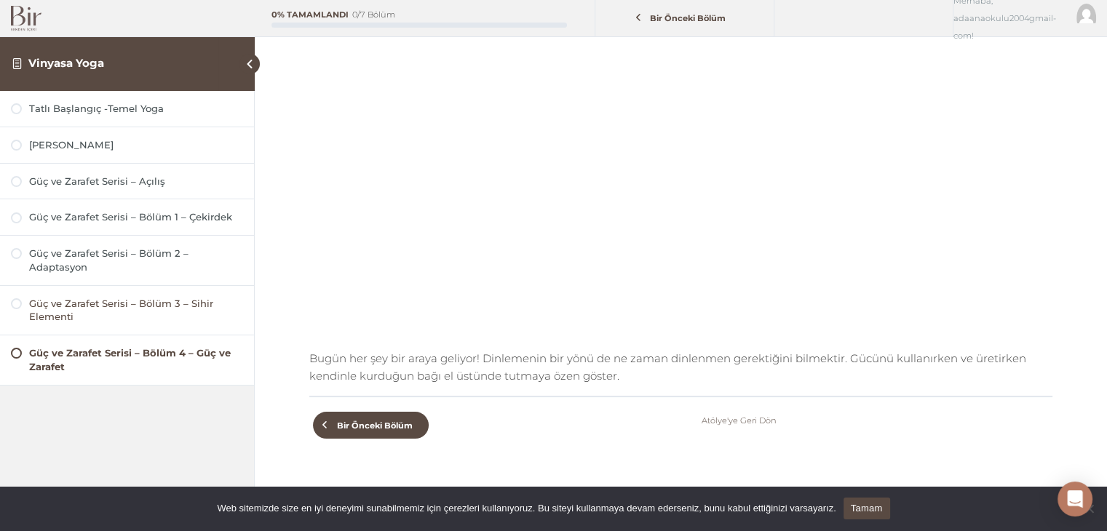
click at [15, 306] on div at bounding box center [16, 303] width 11 height 11
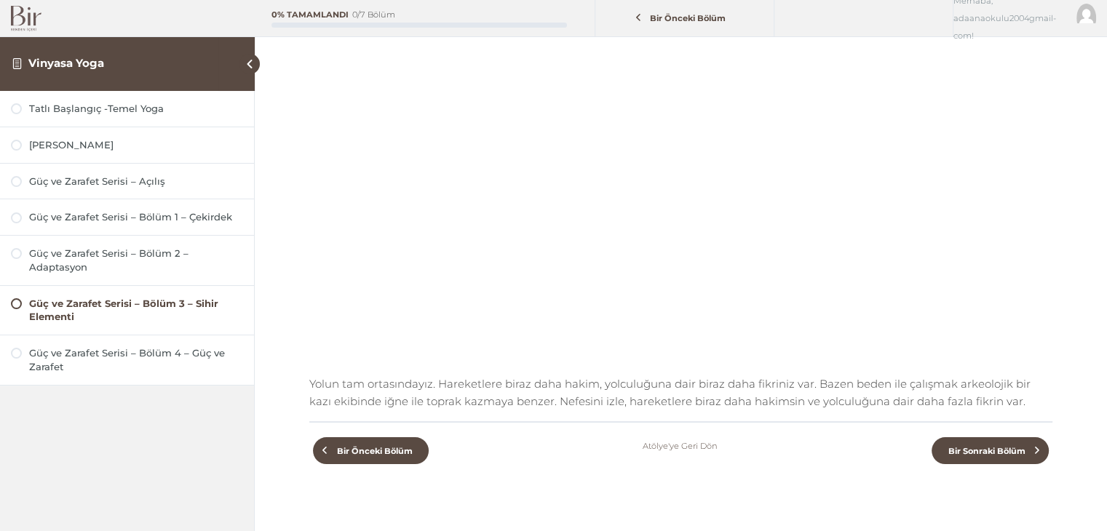
scroll to position [218, 0]
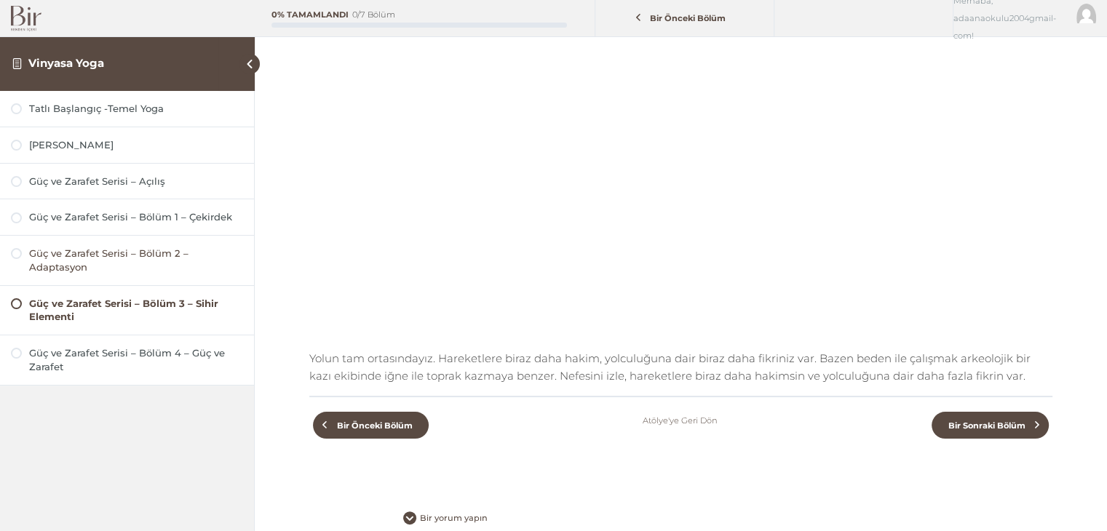
click at [17, 255] on div at bounding box center [16, 253] width 11 height 11
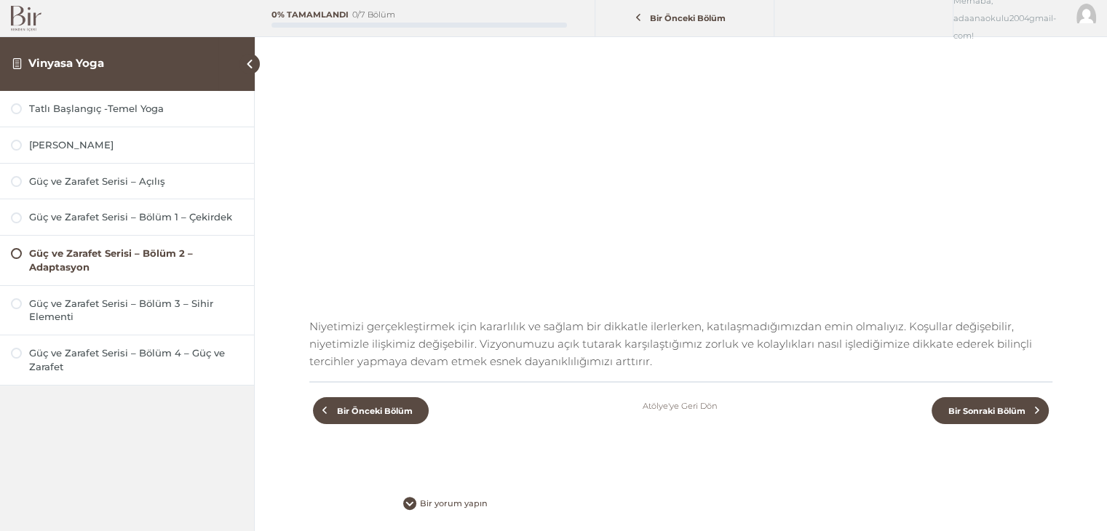
scroll to position [145, 0]
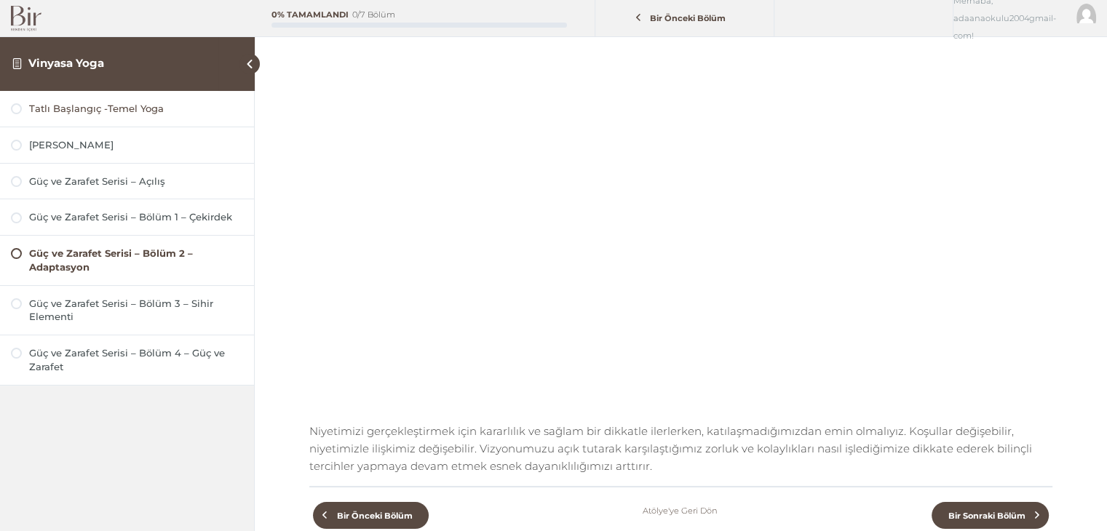
click at [15, 109] on div at bounding box center [16, 108] width 11 height 11
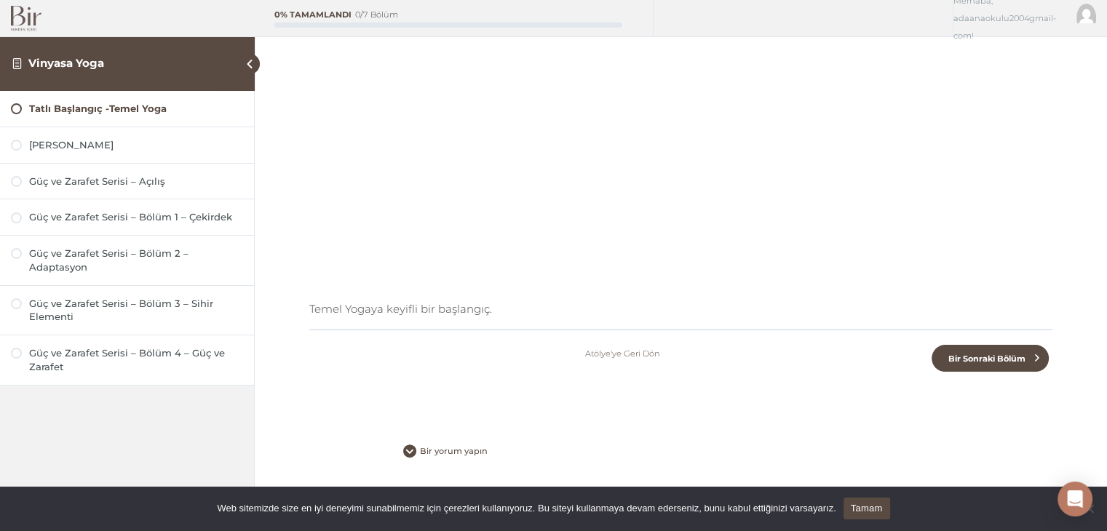
scroll to position [271, 0]
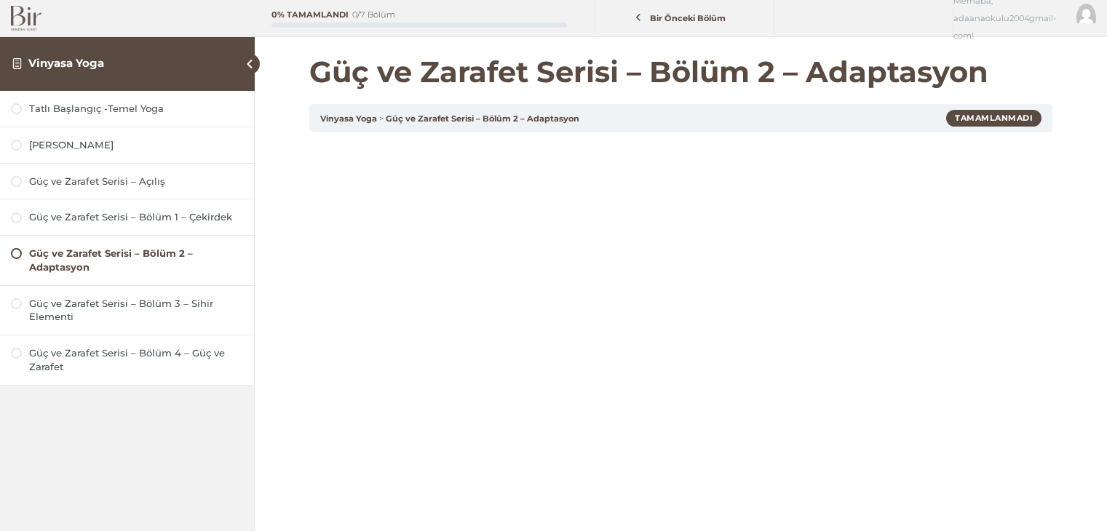
scroll to position [145, 0]
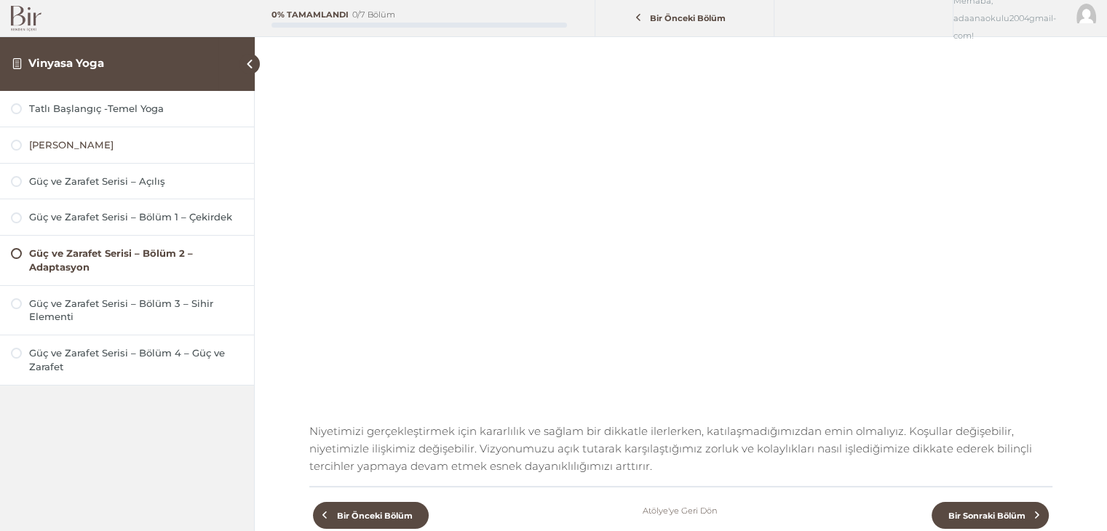
click at [58, 144] on div "[PERSON_NAME]" at bounding box center [136, 145] width 214 height 14
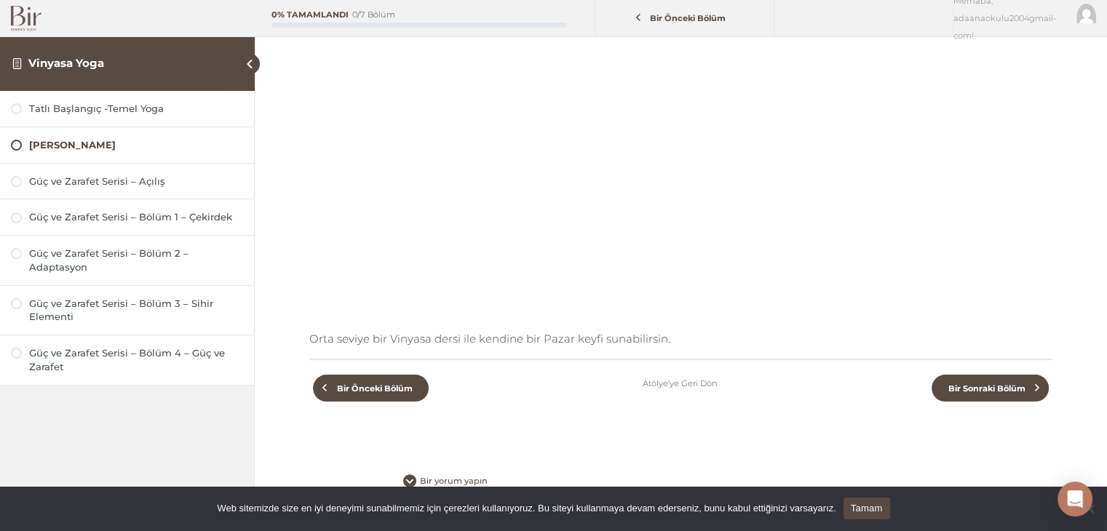
scroll to position [271, 0]
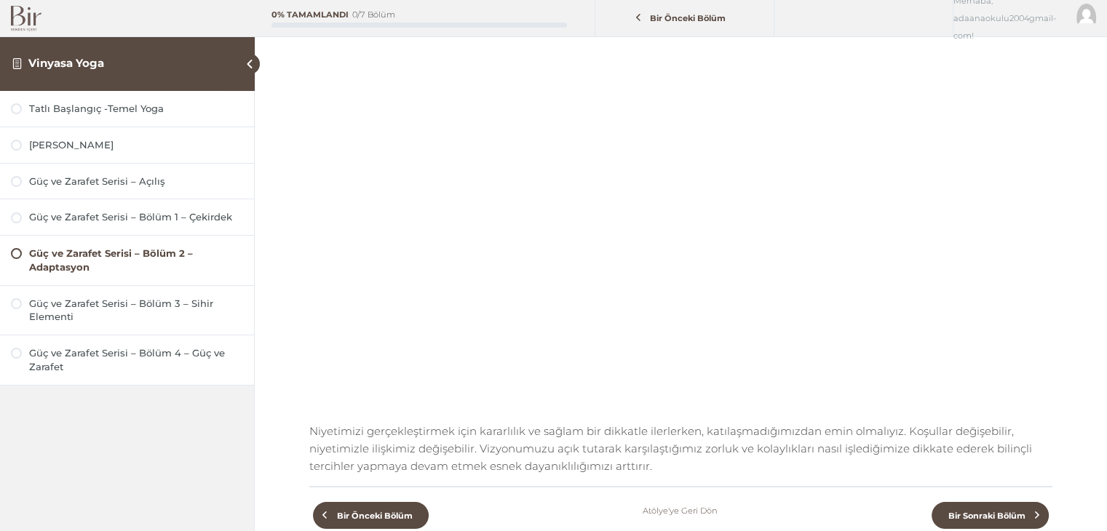
scroll to position [145, 0]
click at [55, 106] on div "Tatlı Başlangıç -Temel Yoga" at bounding box center [136, 109] width 214 height 14
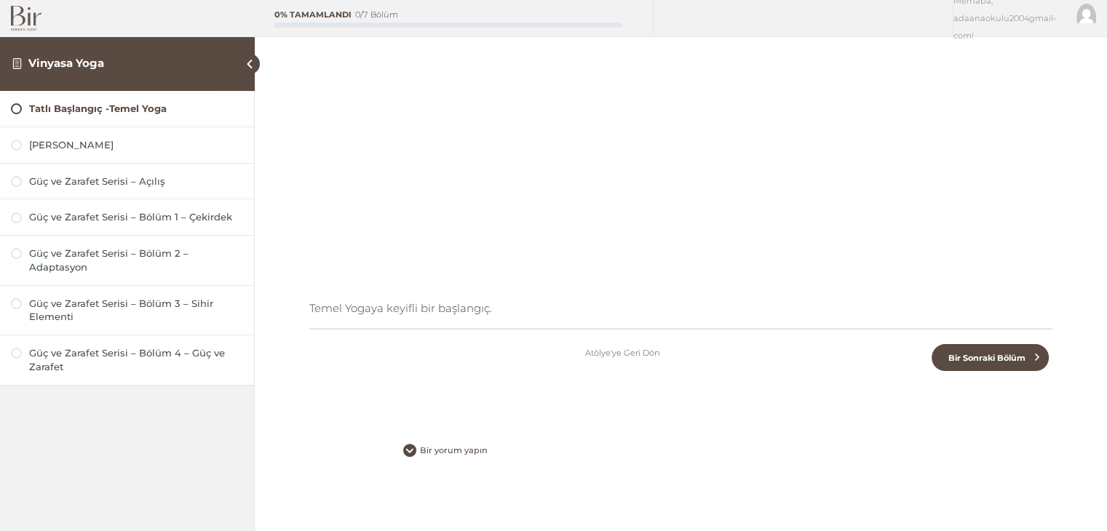
scroll to position [271, 0]
click at [604, 355] on link "Atölye'ye Geri Dön" at bounding box center [622, 350] width 75 height 17
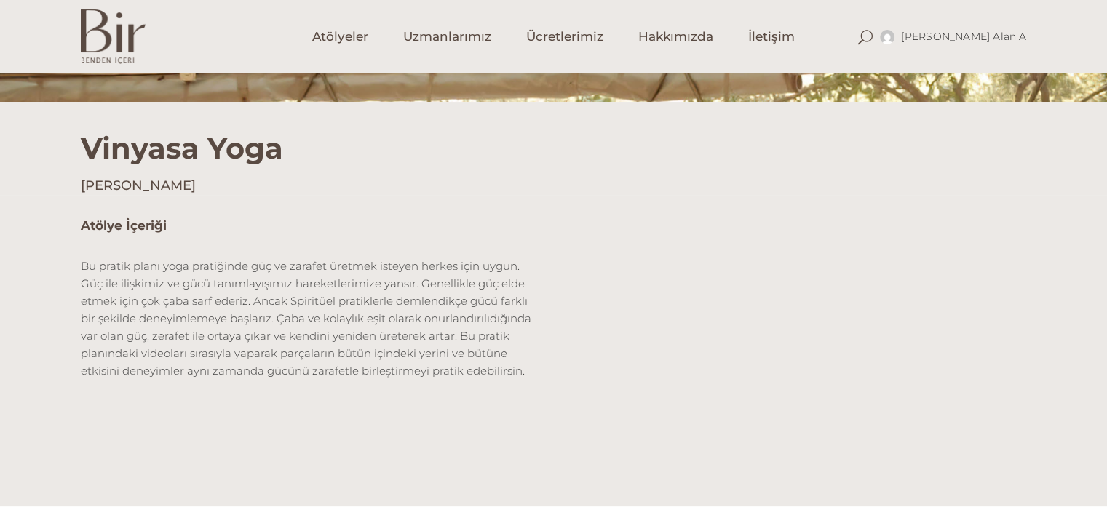
scroll to position [364, 0]
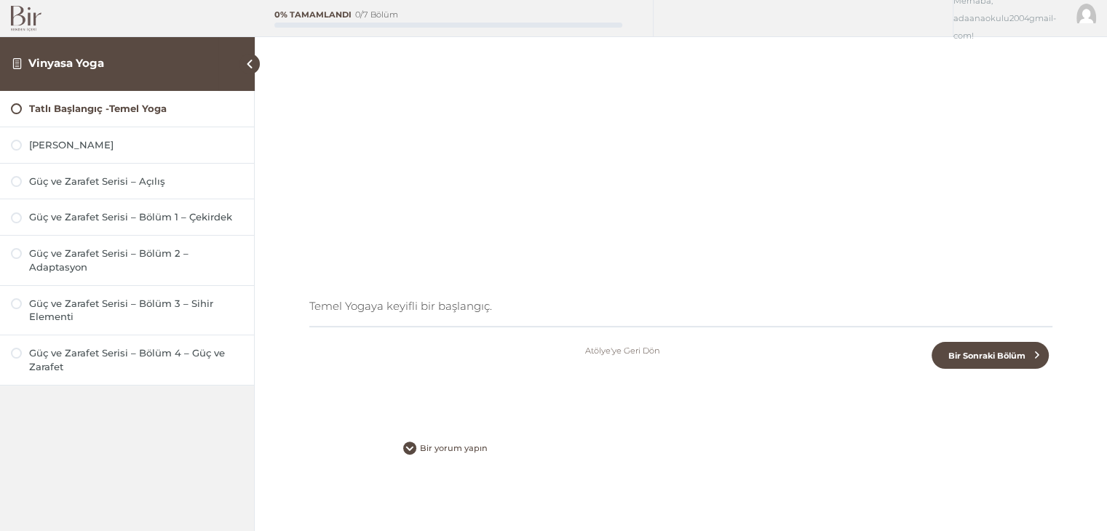
scroll to position [271, 0]
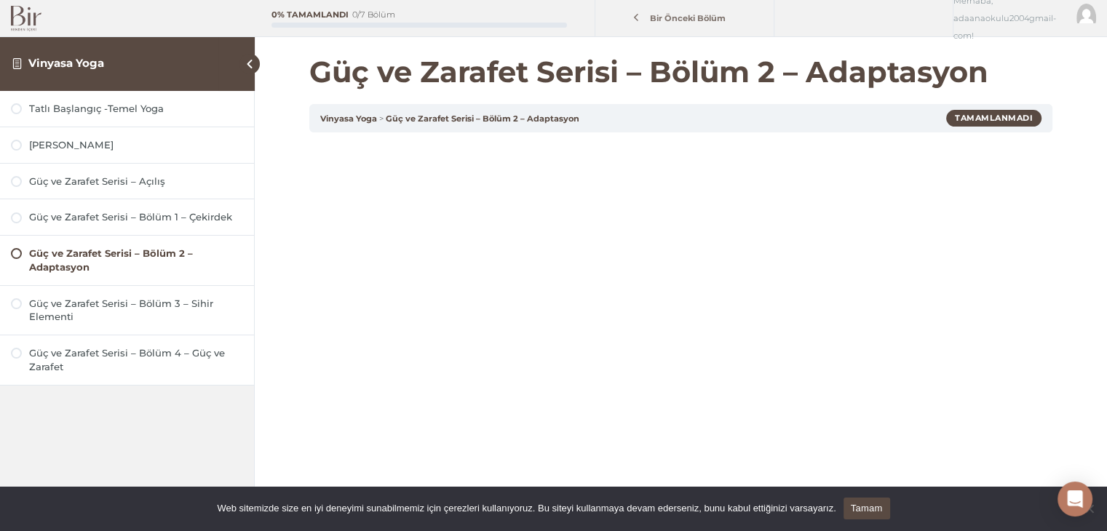
click at [711, 20] on span "Bir Önceki Bölüm" at bounding box center [688, 18] width 92 height 10
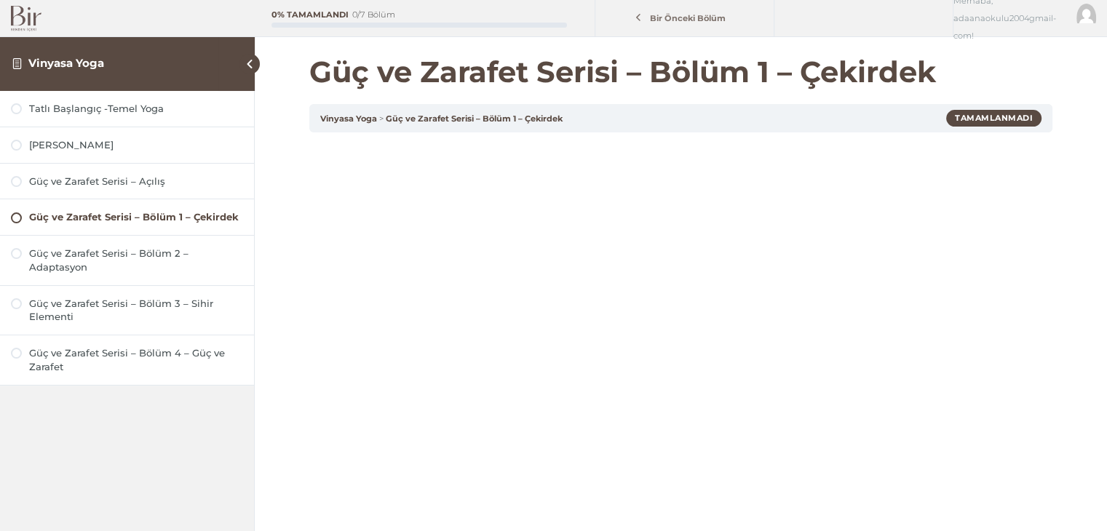
click at [711, 20] on span "Bir Önceki Bölüm" at bounding box center [688, 18] width 92 height 10
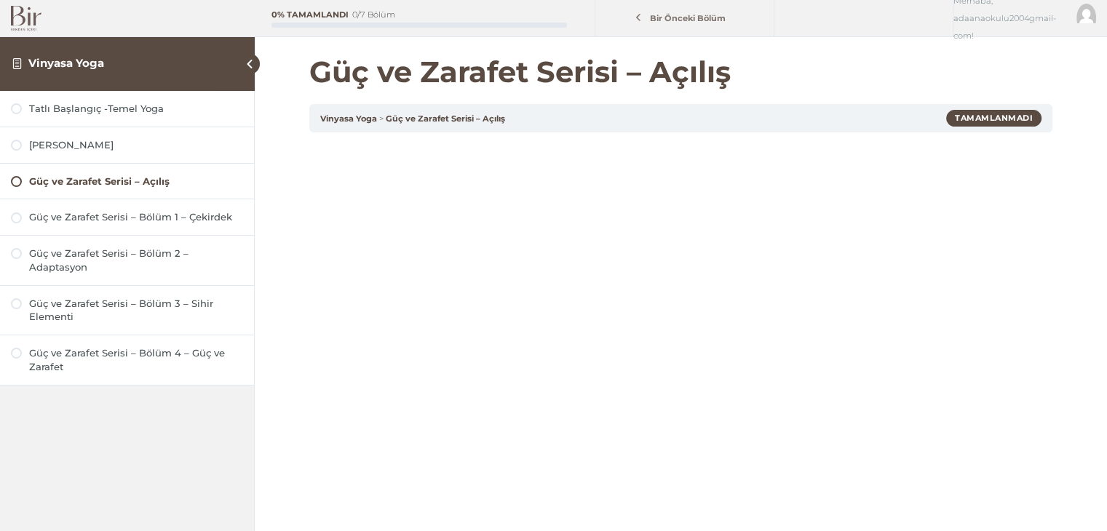
click at [711, 20] on span "Bir Önceki Bölüm" at bounding box center [688, 18] width 92 height 10
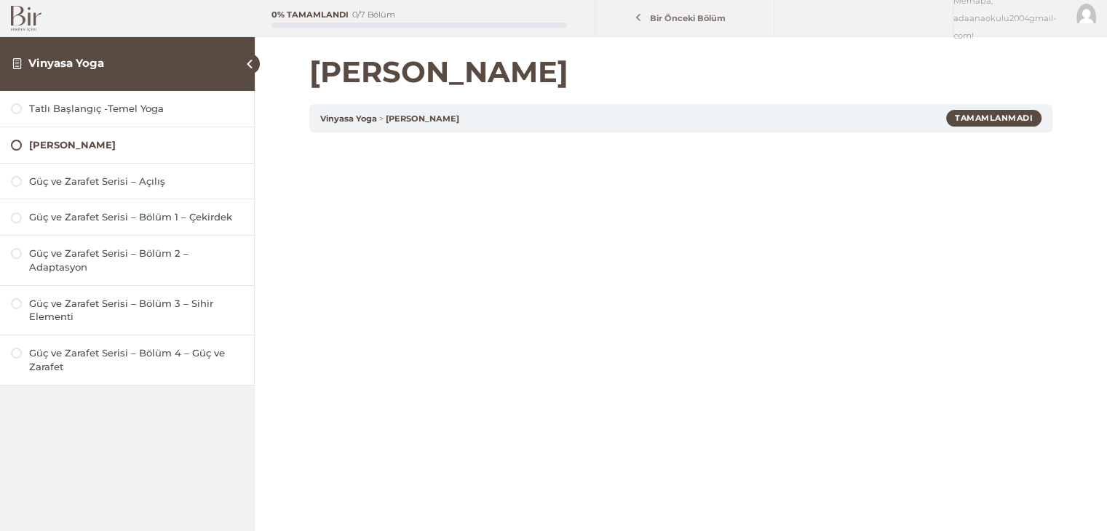
click at [711, 20] on span "Bir Önceki Bölüm" at bounding box center [688, 18] width 92 height 10
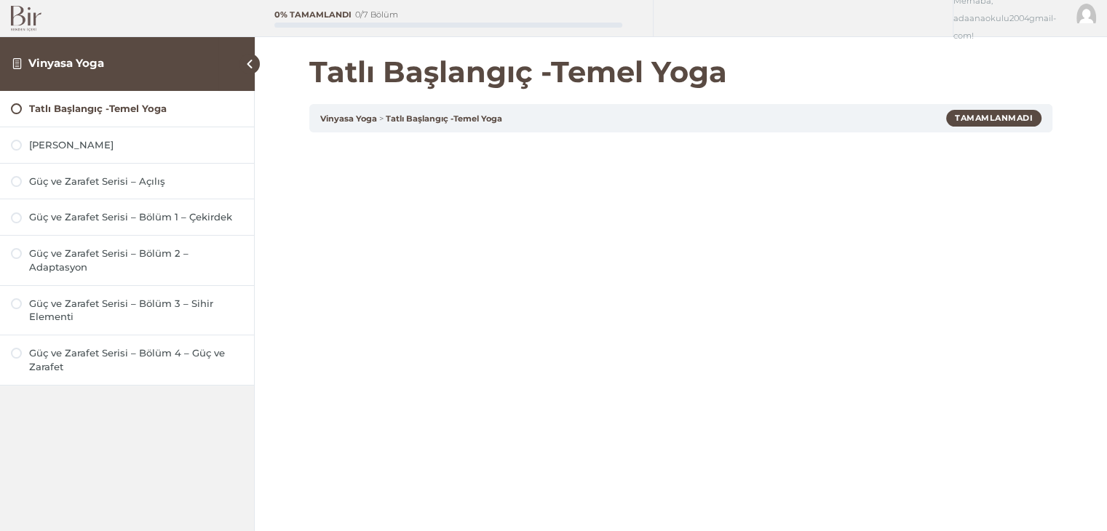
click at [711, 20] on div at bounding box center [728, 18] width 150 height 36
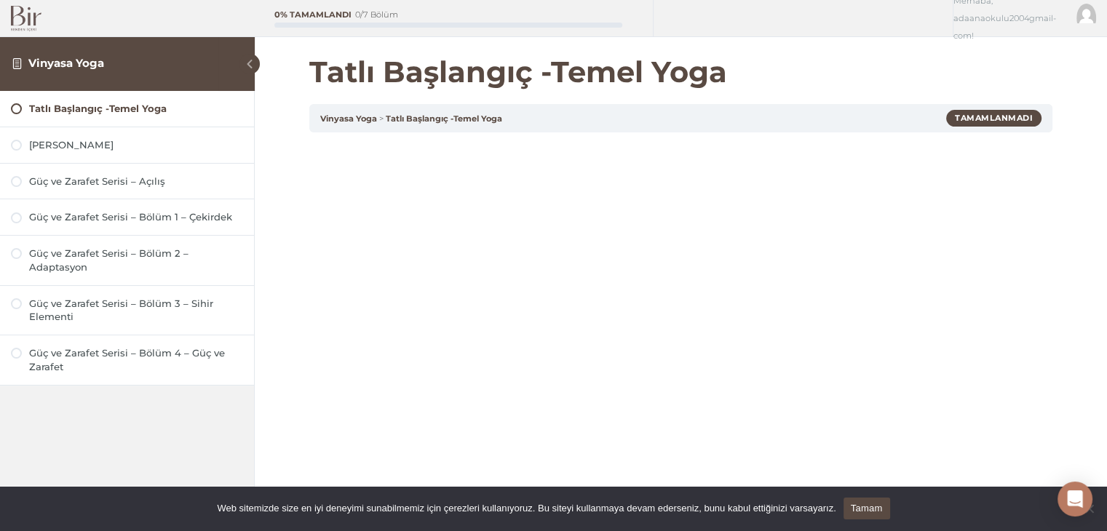
click at [252, 63] on span at bounding box center [249, 64] width 20 height 20
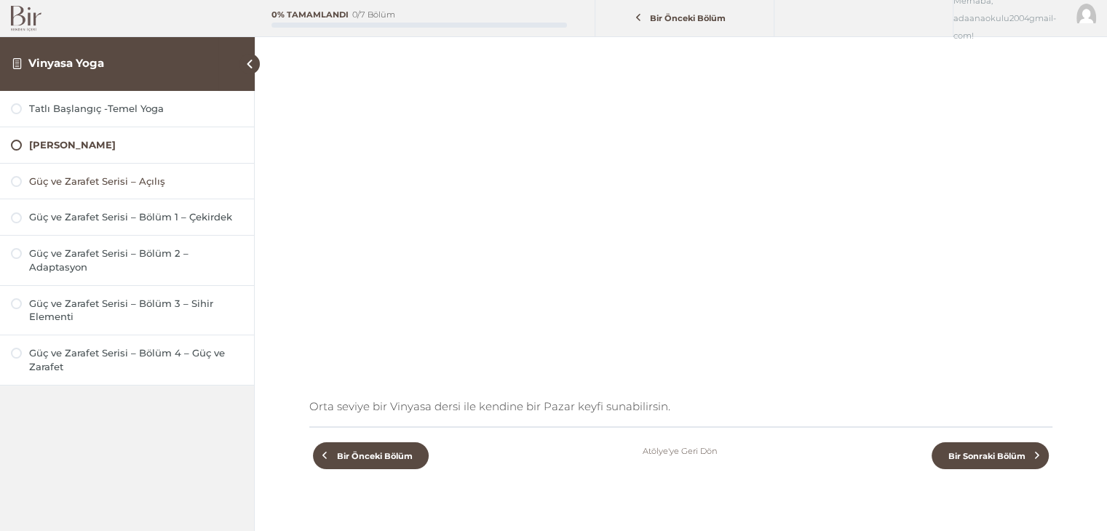
scroll to position [218, 0]
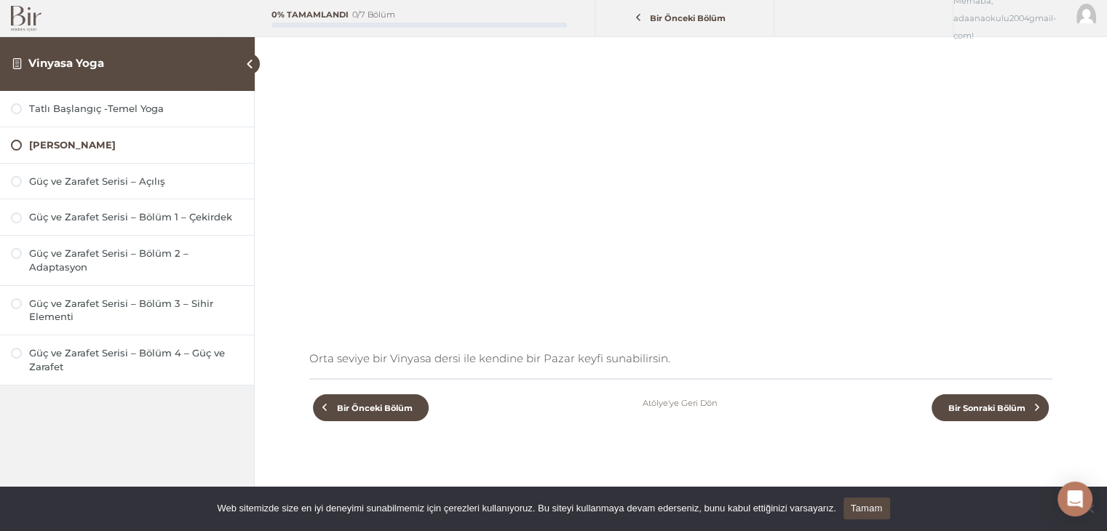
click at [705, 405] on link "Atölye'ye Geri Dön" at bounding box center [679, 402] width 75 height 17
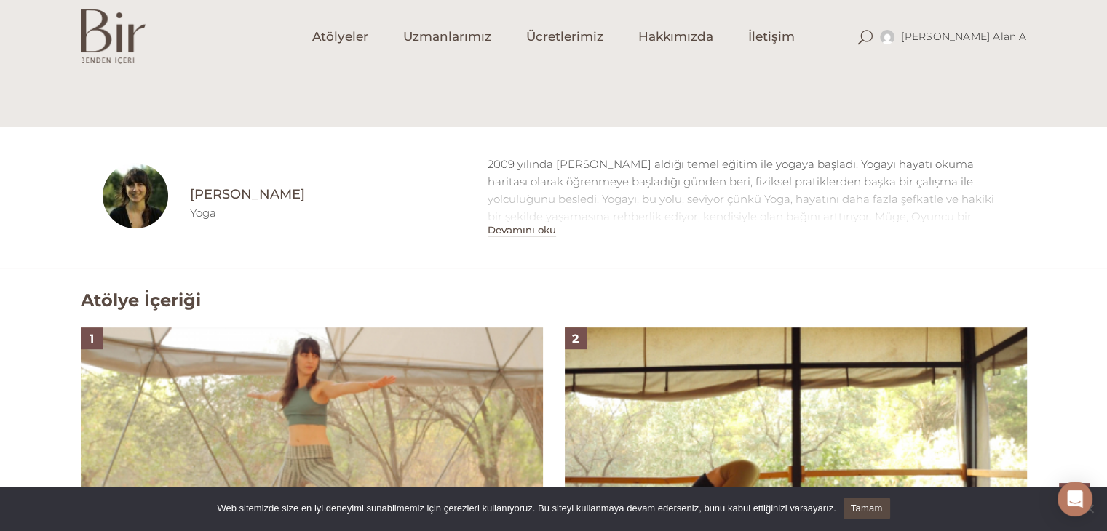
scroll to position [709, 0]
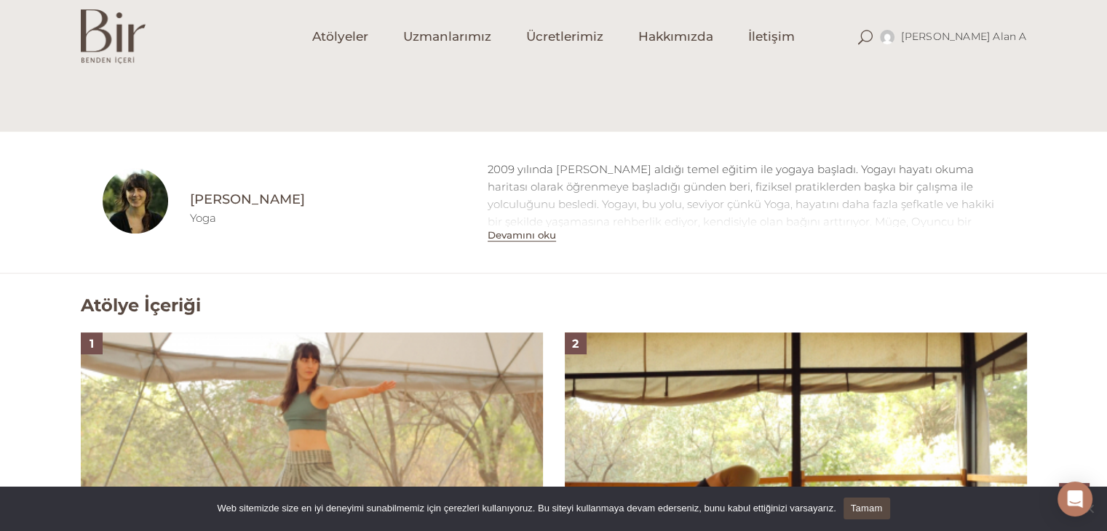
click at [546, 233] on button "Devamını oku" at bounding box center [521, 235] width 68 height 12
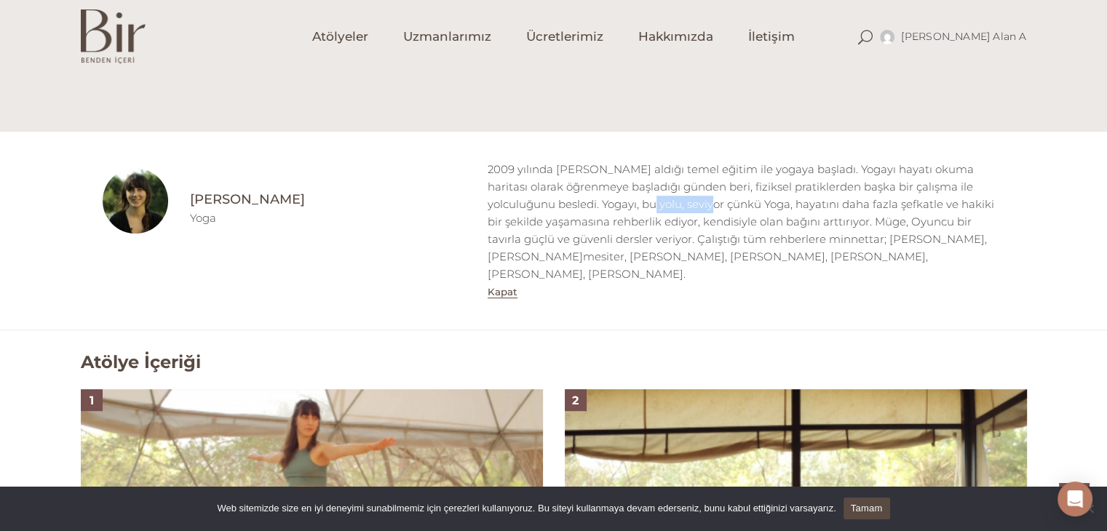
drag, startPoint x: 617, startPoint y: 208, endPoint x: 674, endPoint y: 209, distance: 57.5
click at [674, 209] on div "2009 yılında [PERSON_NAME] aldığı temel eğitim ile yogaya başladı. Yogayı hayat…" at bounding box center [745, 222] width 517 height 122
click at [781, 204] on div "2009 yılında [PERSON_NAME] aldığı temel eğitim ile yogaya başladı. Yogayı hayat…" at bounding box center [745, 222] width 517 height 122
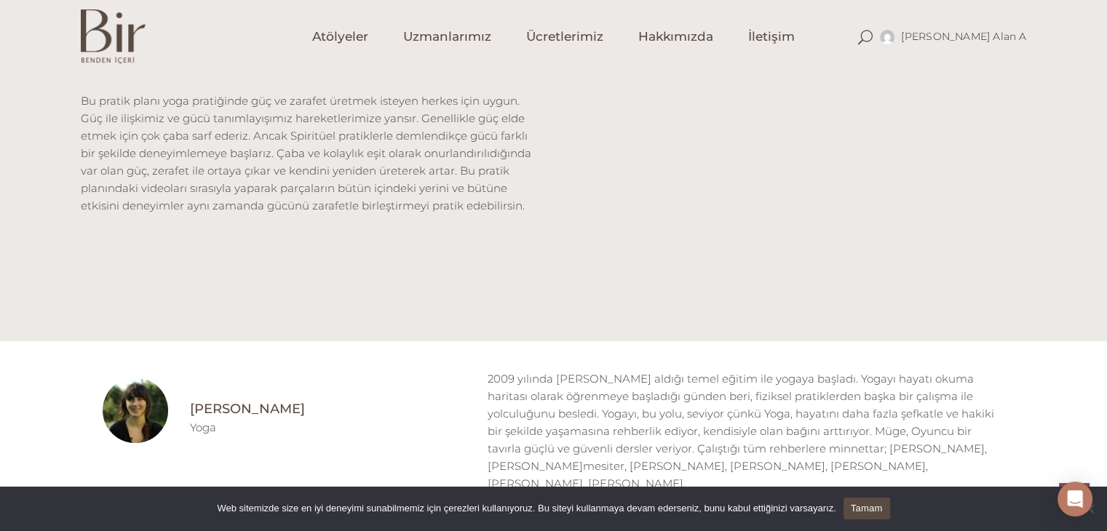
scroll to position [418, 0]
